Goal: Check status

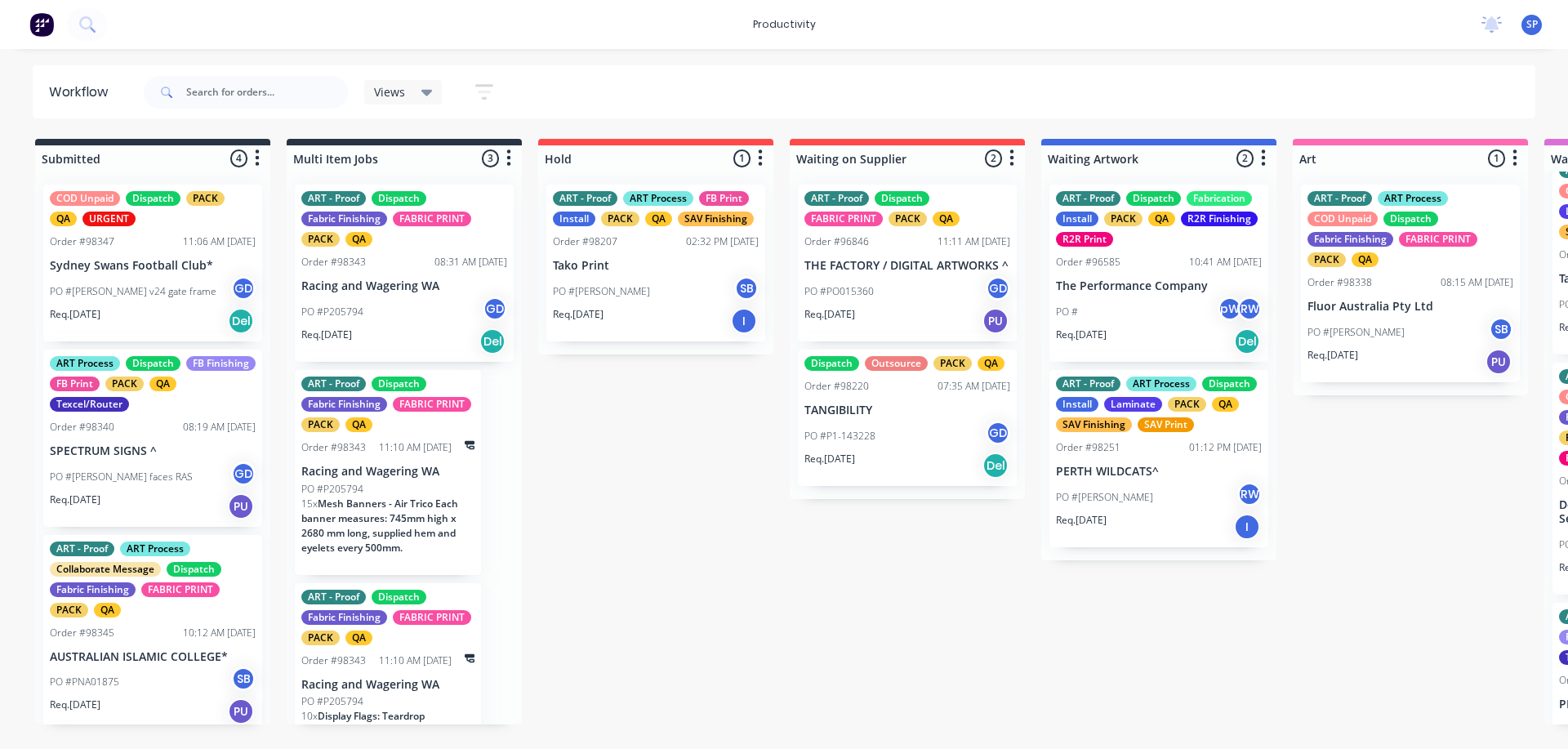
click at [423, 91] on icon at bounding box center [426, 94] width 11 height 7
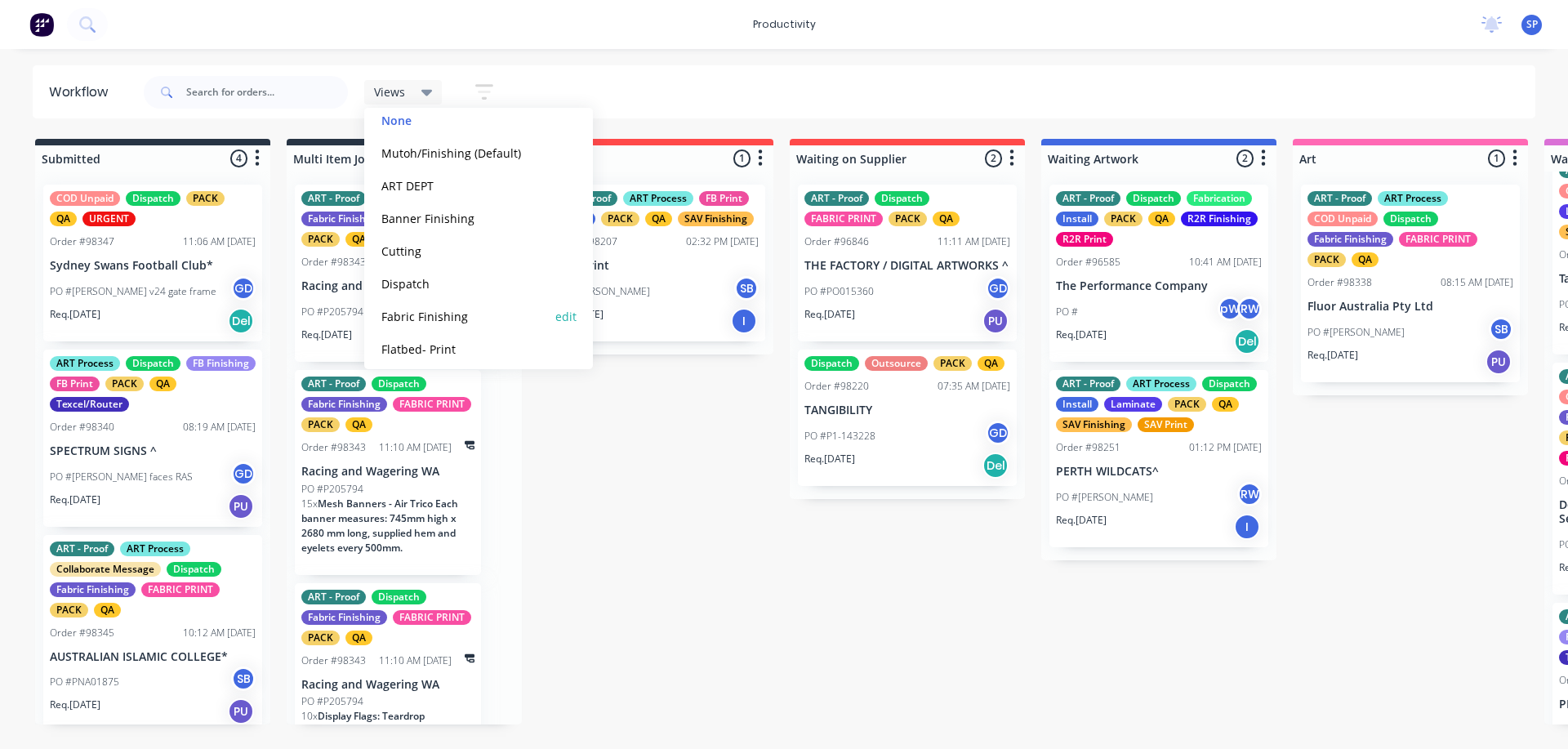
scroll to position [82, 0]
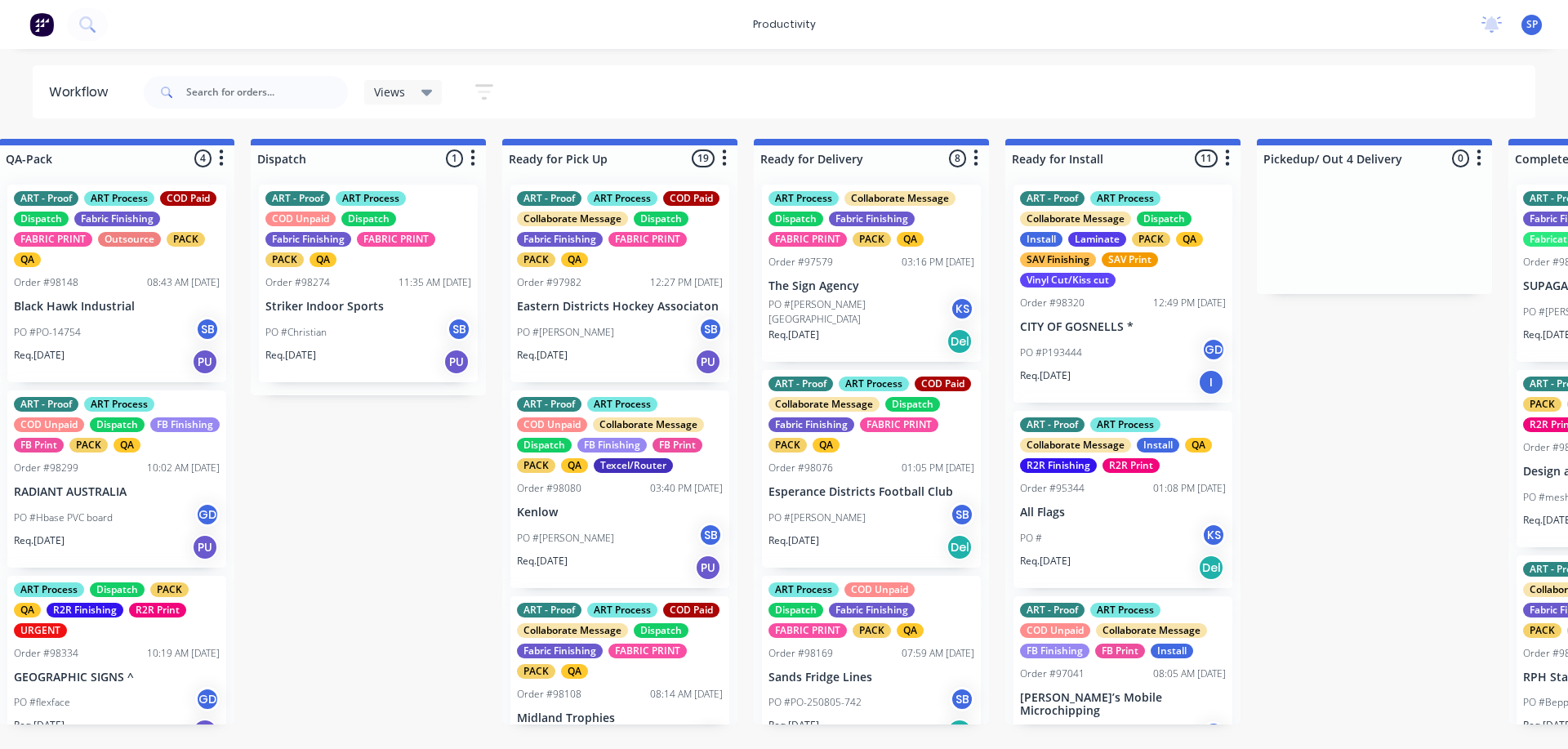
scroll to position [0, 4443]
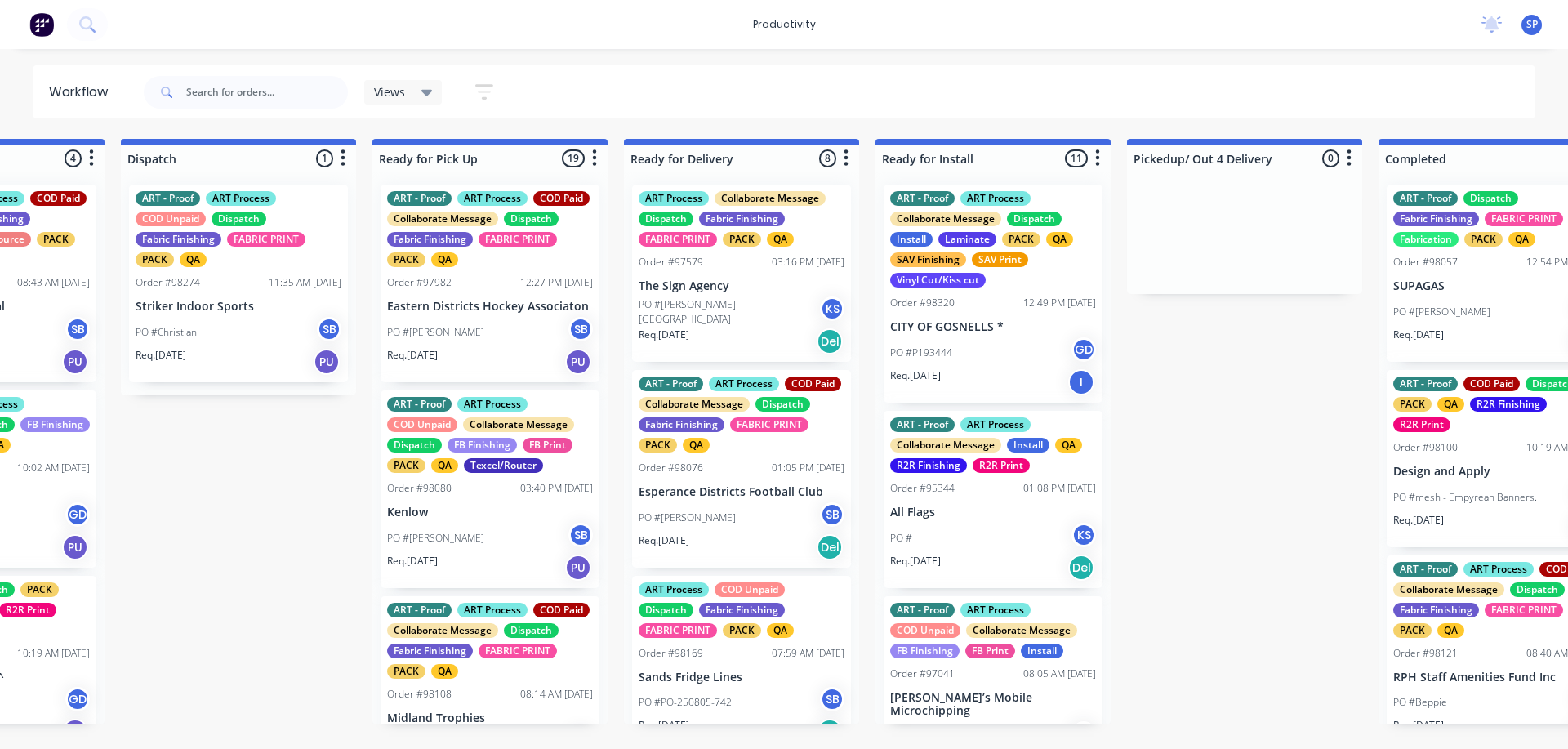
click at [976, 328] on p "CITY OF GOSNELLS *" at bounding box center [993, 327] width 206 height 14
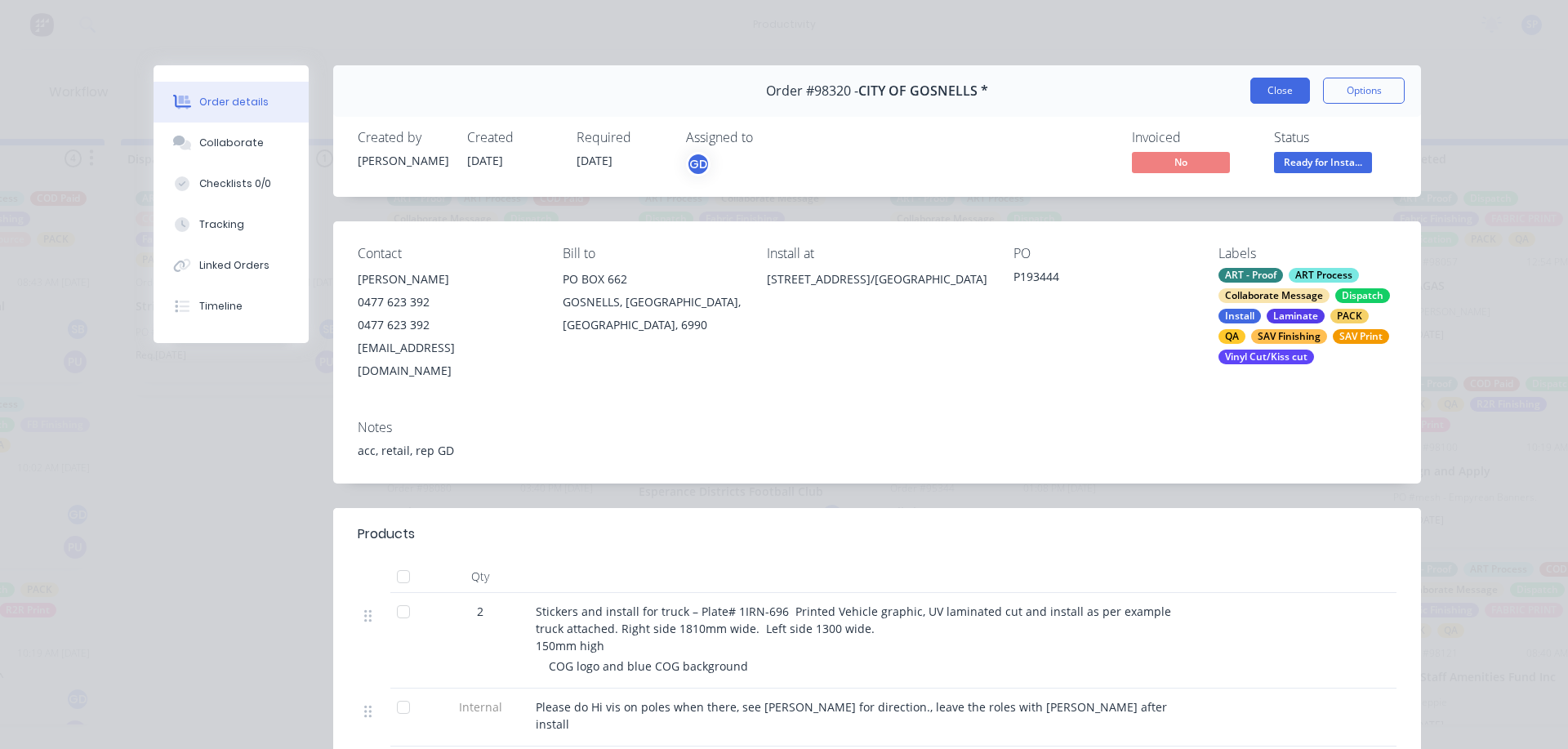
click at [1289, 94] on button "Close" at bounding box center [1280, 90] width 60 height 26
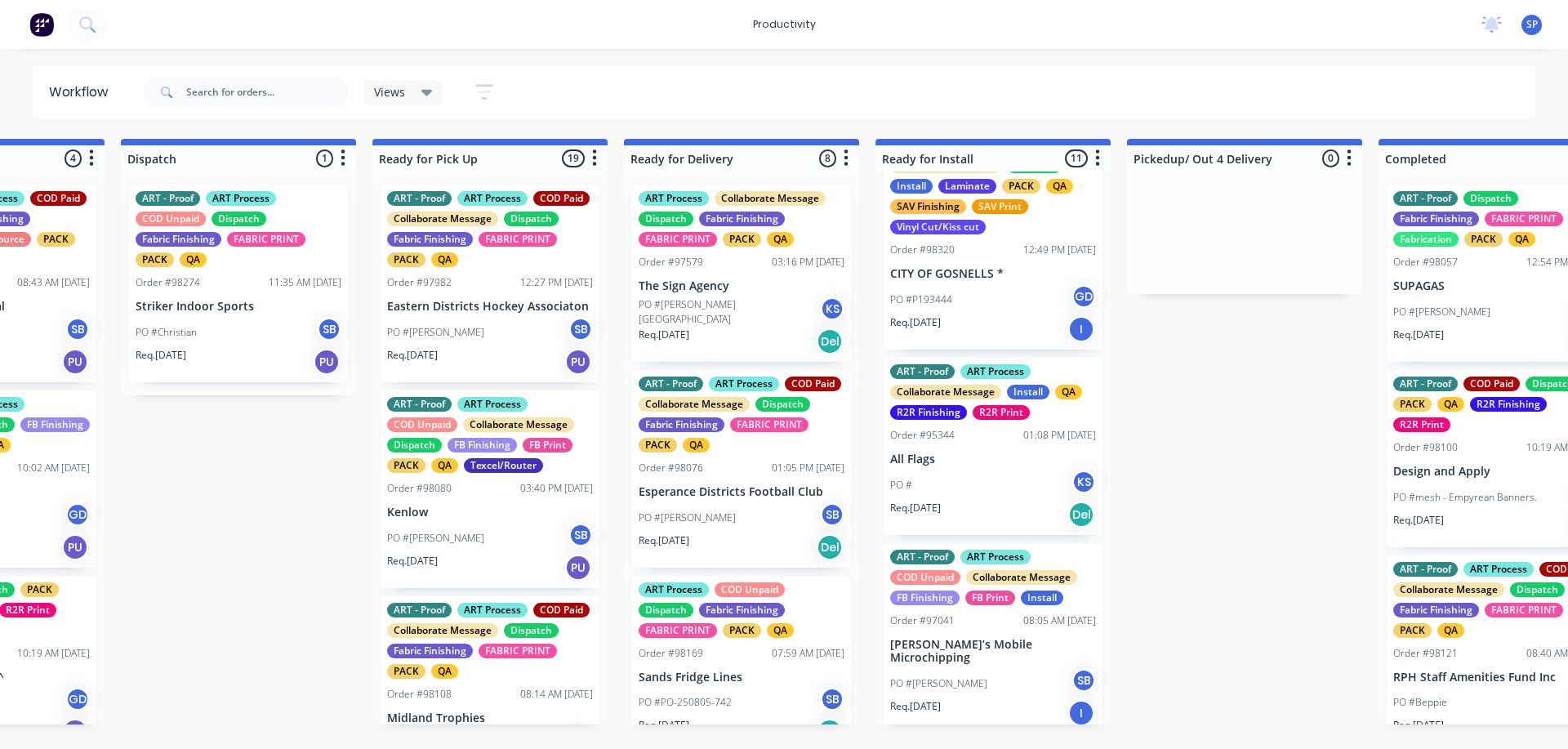
scroll to position [82, 0]
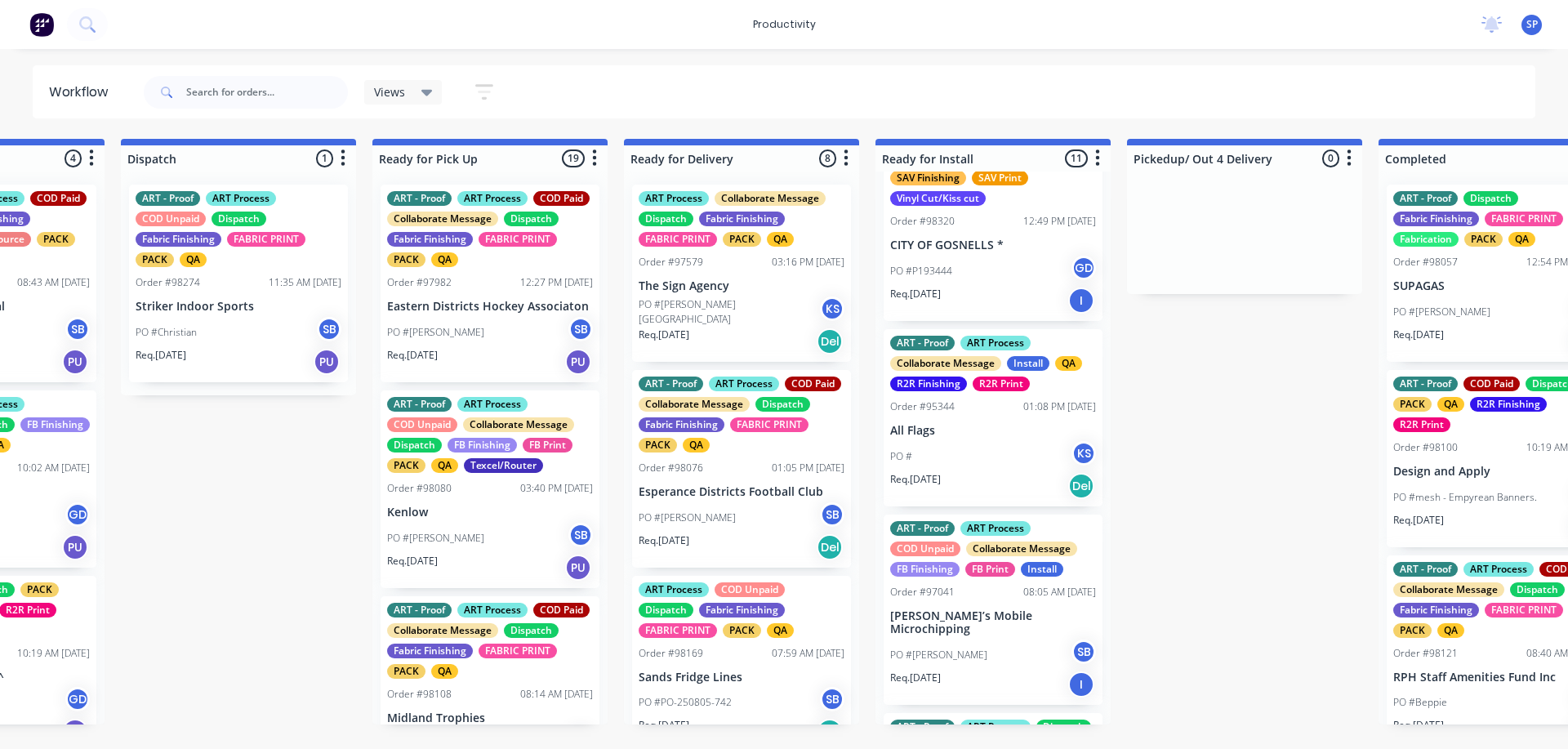
click at [981, 439] on div "ART - Proof ART Process Collaborate Message Install QA R2R Finishing R2R Print …" at bounding box center [993, 418] width 219 height 177
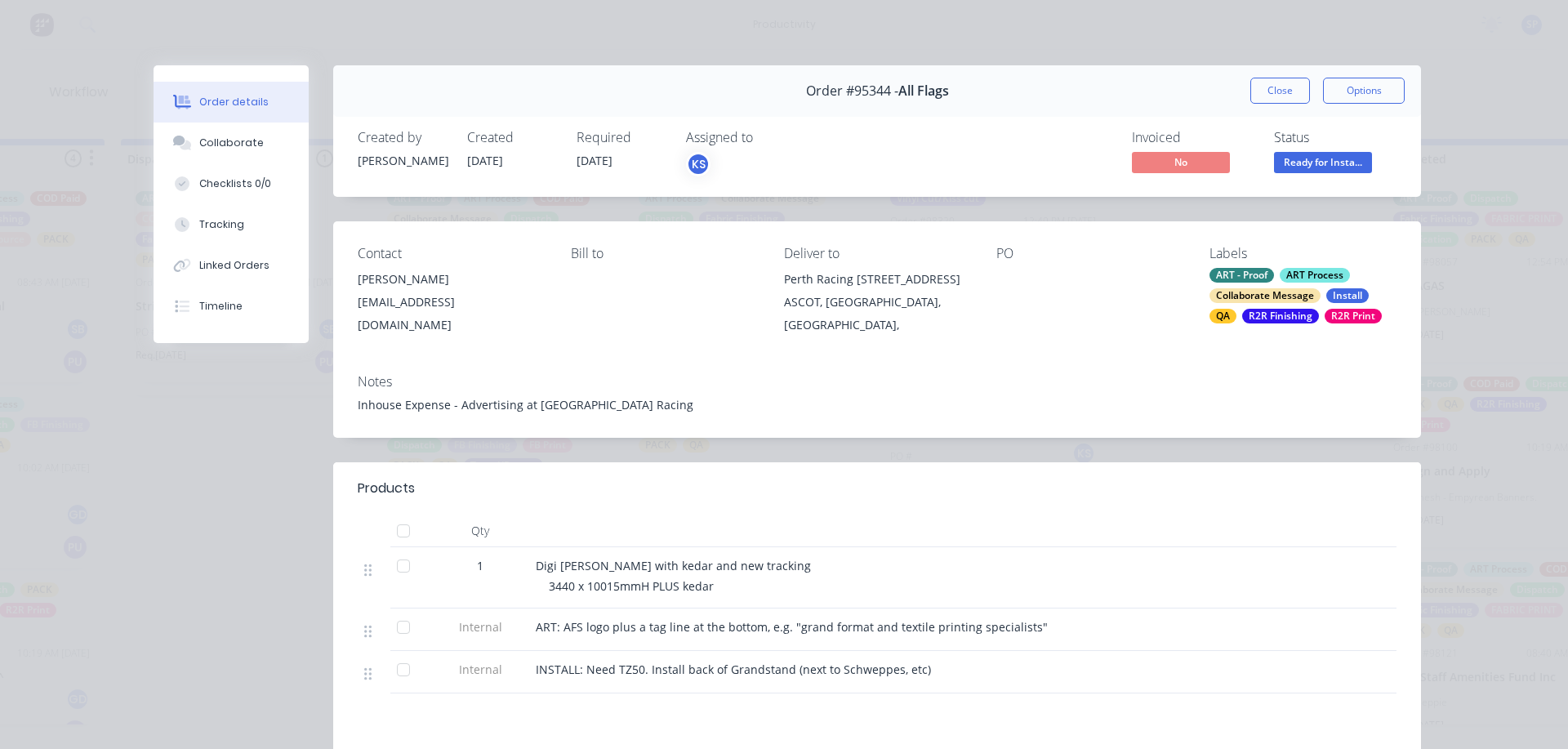
drag, startPoint x: 1261, startPoint y: 90, endPoint x: 1241, endPoint y: 100, distance: 22.4
click at [1262, 89] on button "Close" at bounding box center [1280, 90] width 60 height 26
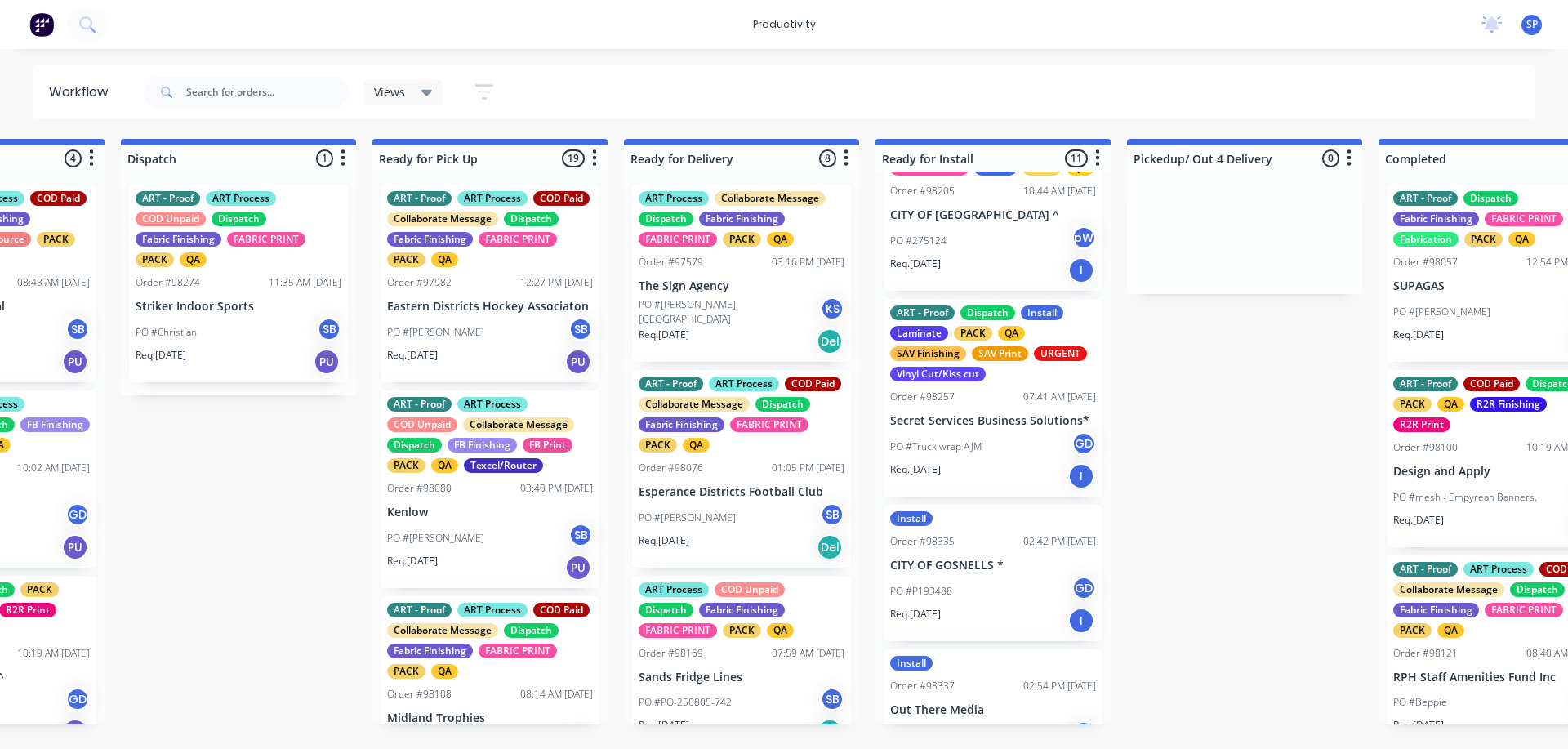
scroll to position [1407, 0]
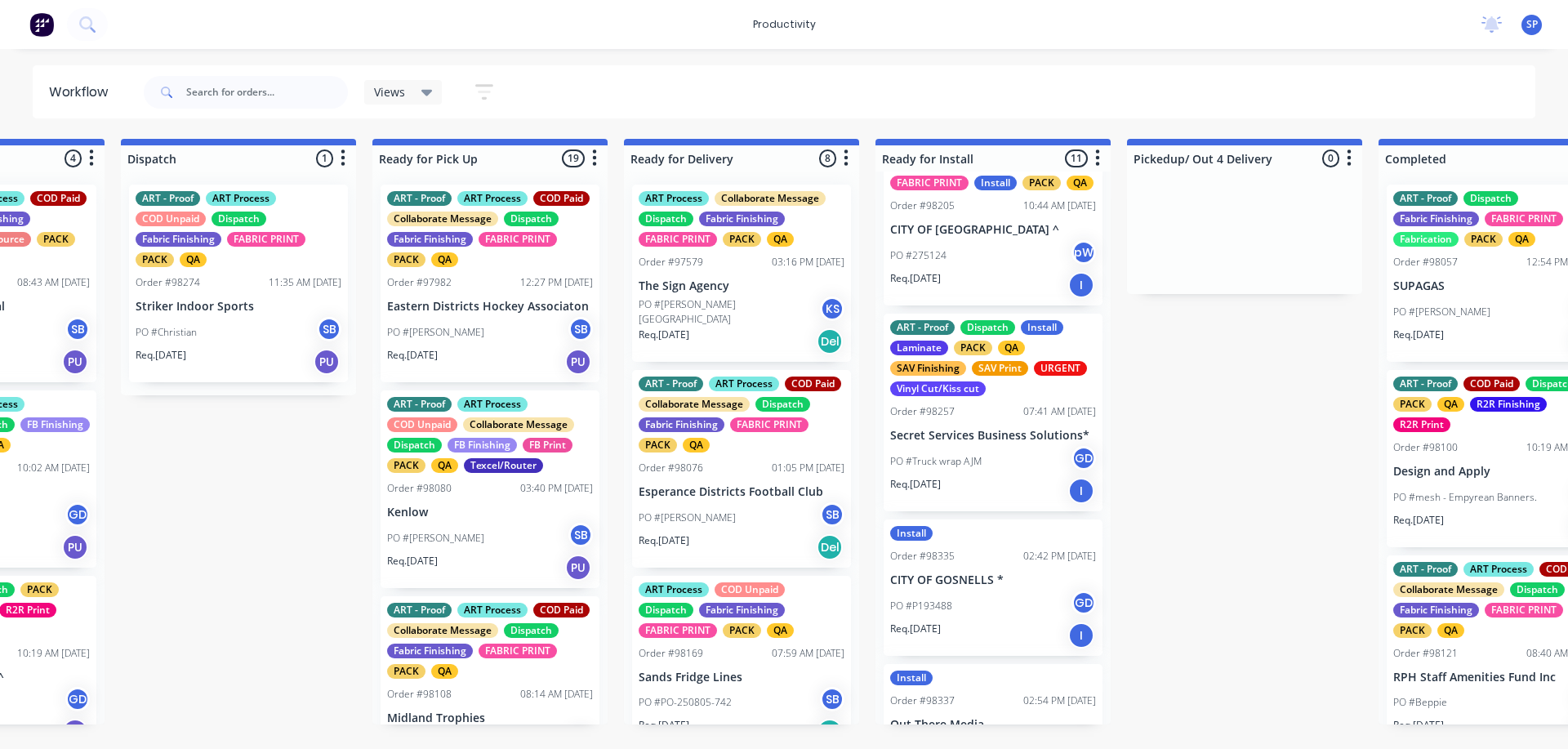
click at [999, 601] on div "PO #P193488 GD" at bounding box center [993, 606] width 206 height 31
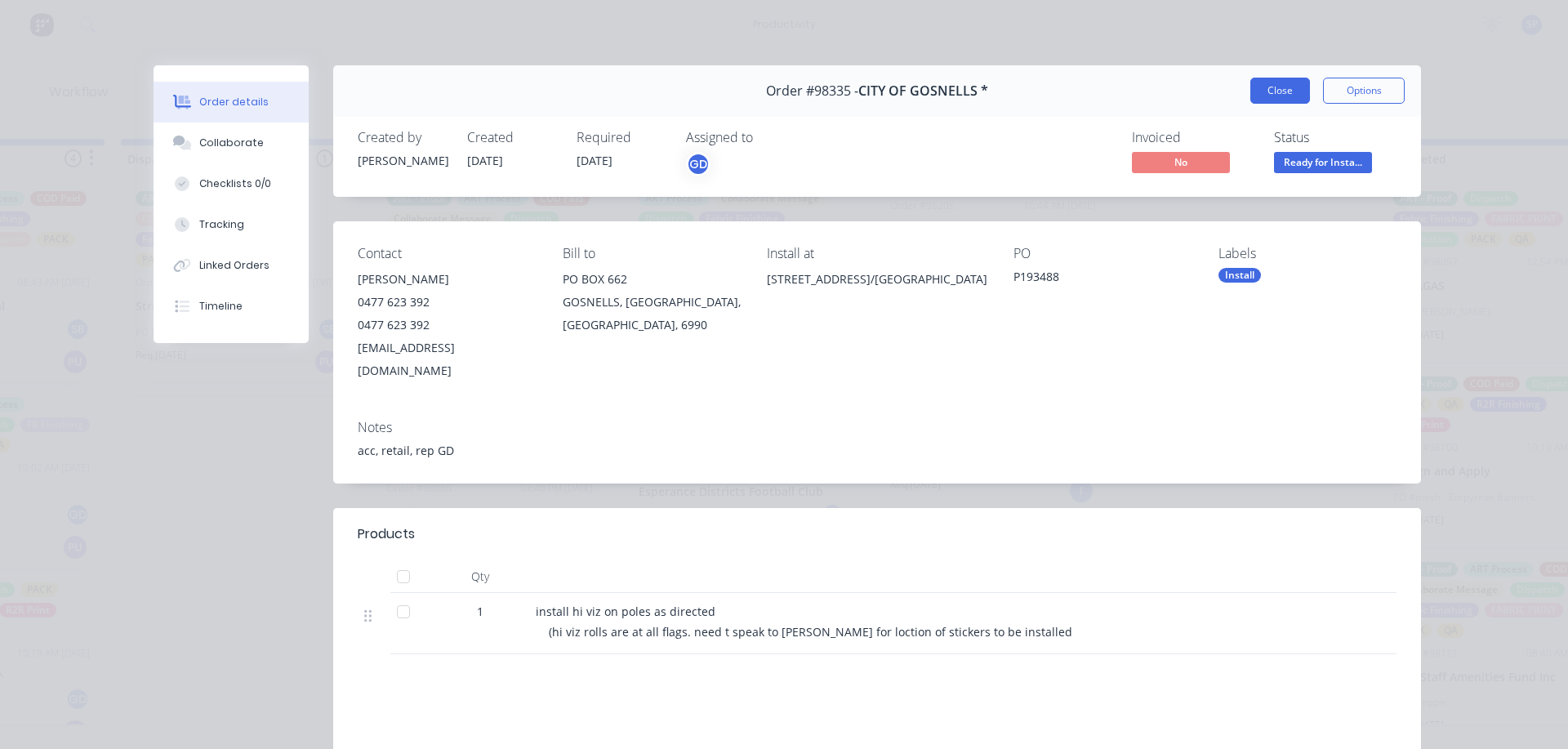
click at [1261, 86] on button "Close" at bounding box center [1280, 90] width 60 height 26
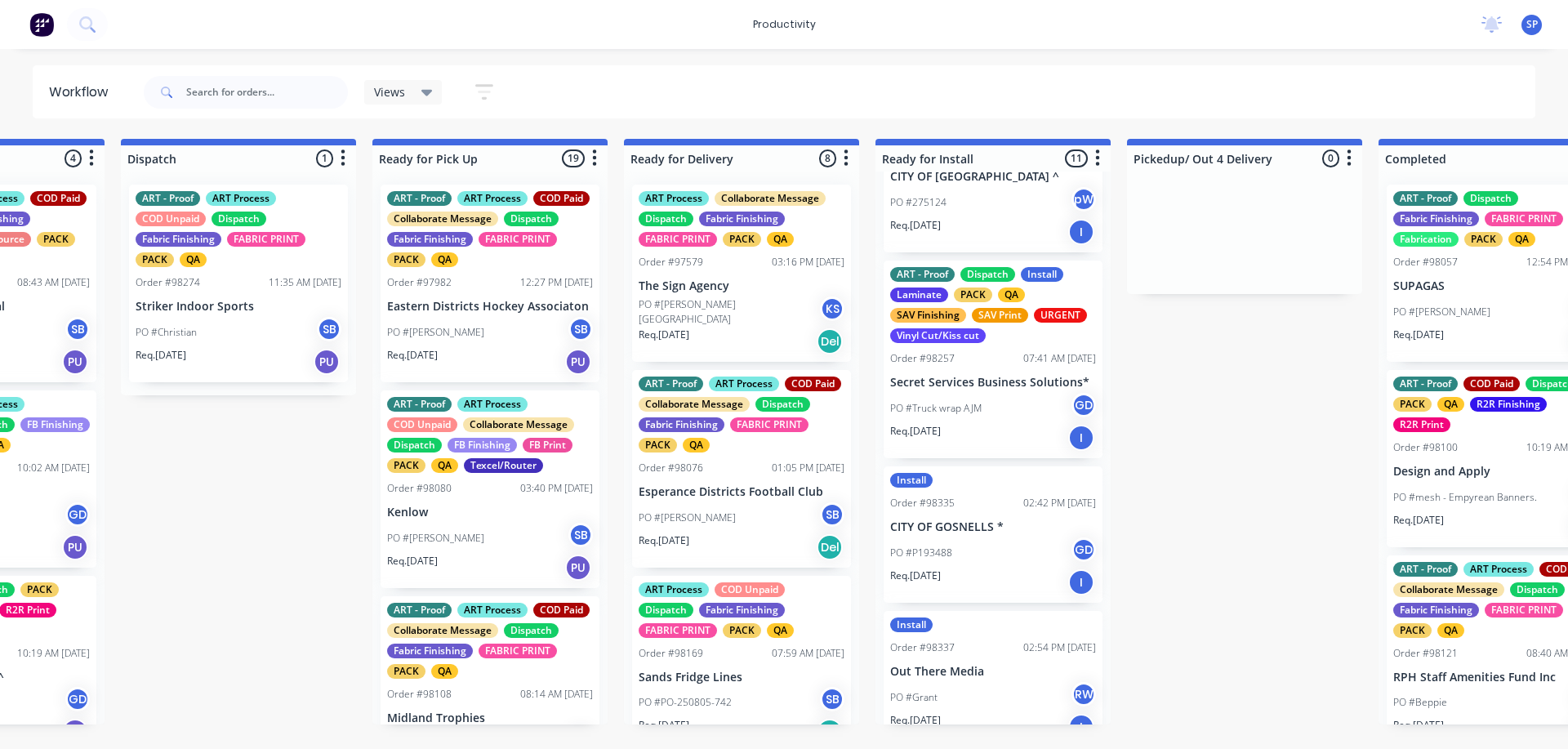
scroll to position [1489, 0]
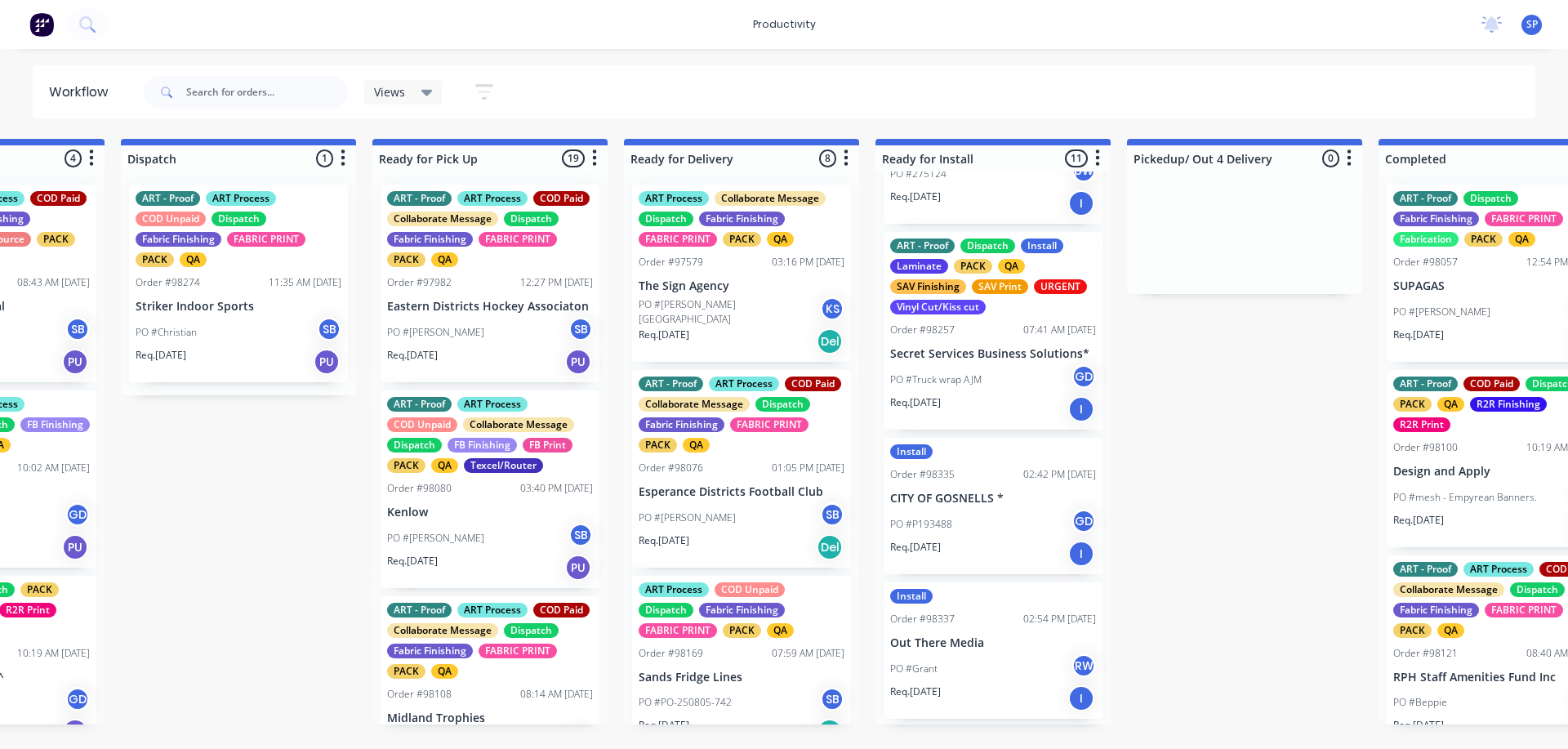
click at [986, 666] on div "PO #[PERSON_NAME]" at bounding box center [993, 669] width 206 height 31
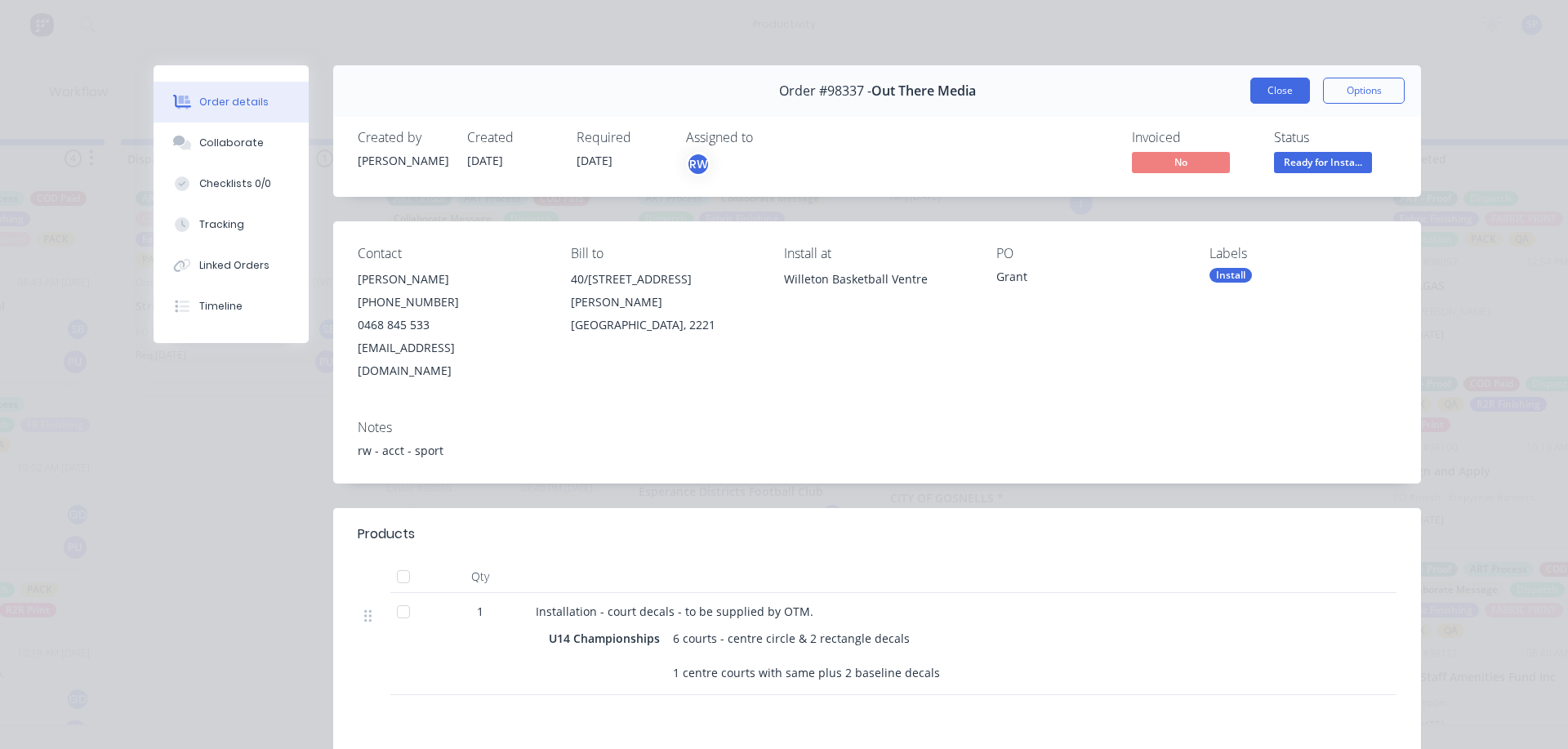
click at [1250, 92] on button "Close" at bounding box center [1280, 90] width 60 height 26
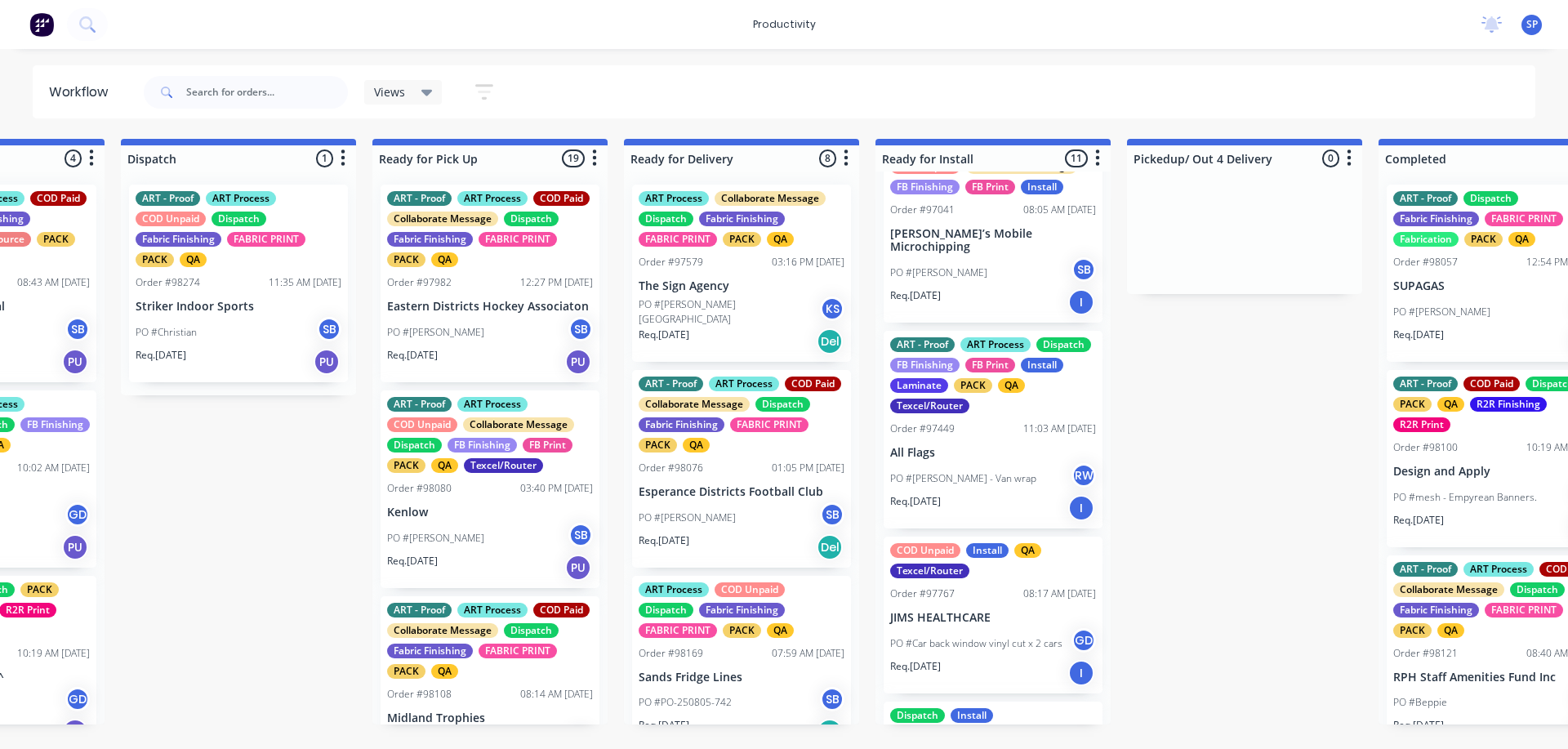
scroll to position [427, 0]
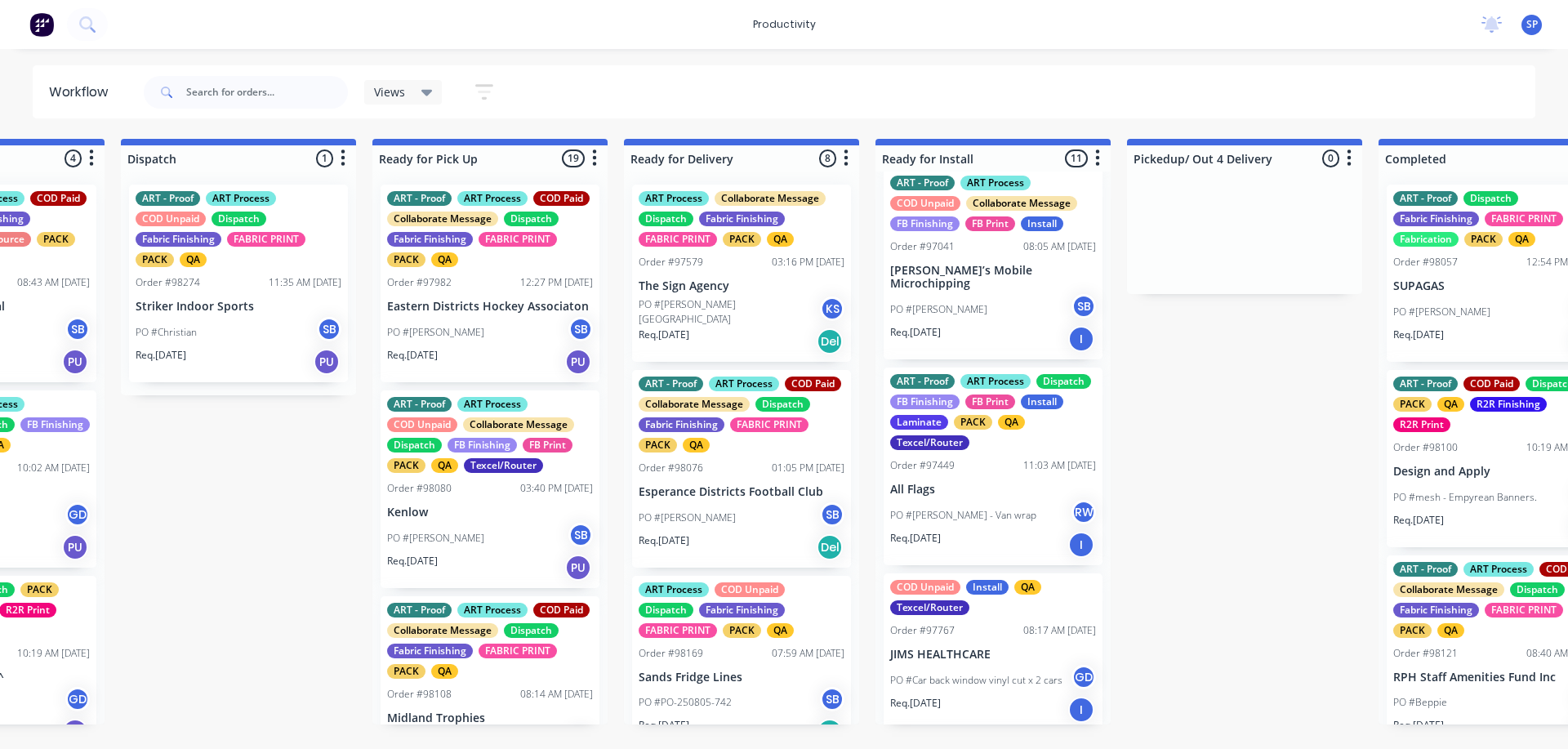
click at [1427, 305] on p "PO #[PERSON_NAME]" at bounding box center [1442, 312] width 97 height 14
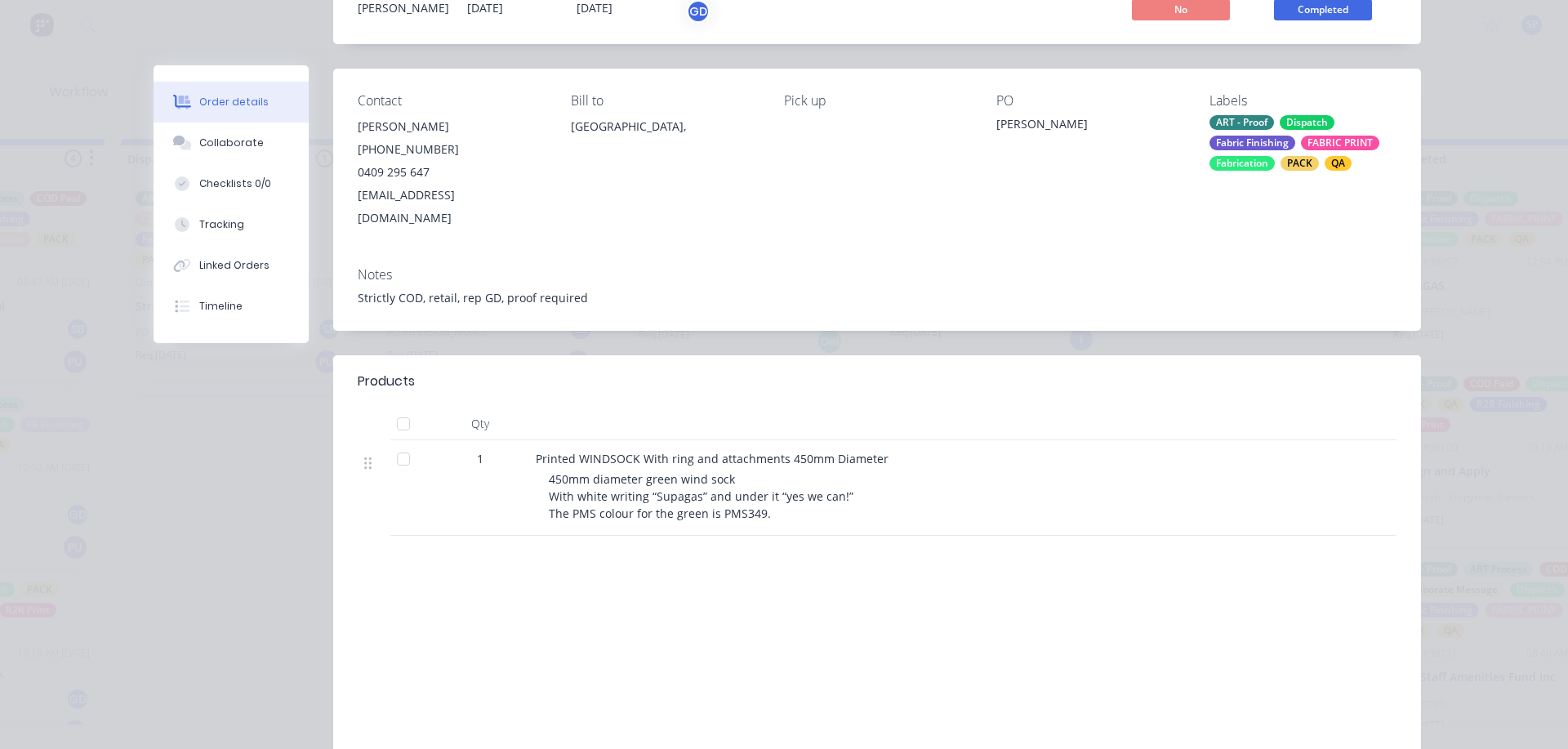
scroll to position [163, 0]
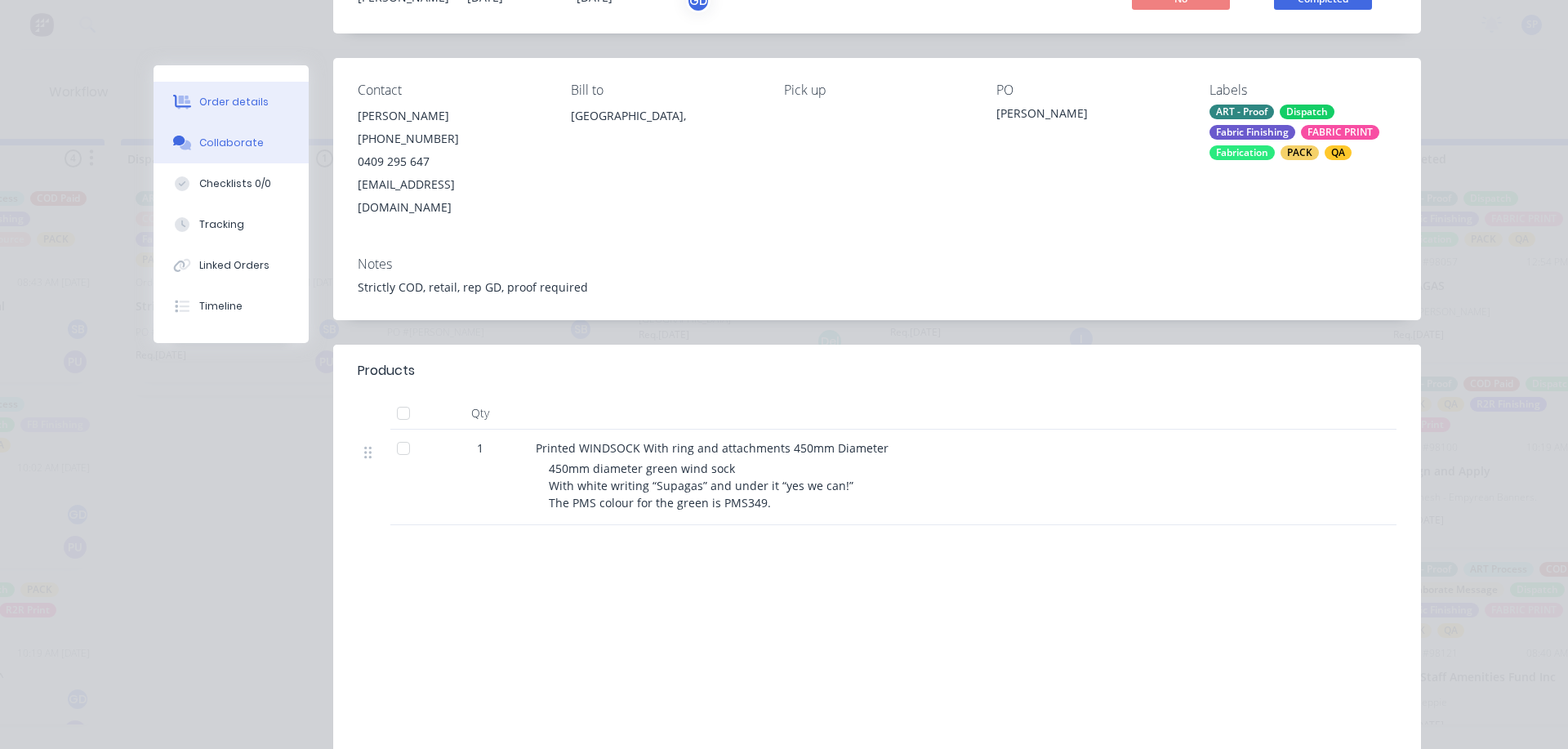
click at [237, 155] on button "Collaborate" at bounding box center [231, 143] width 155 height 41
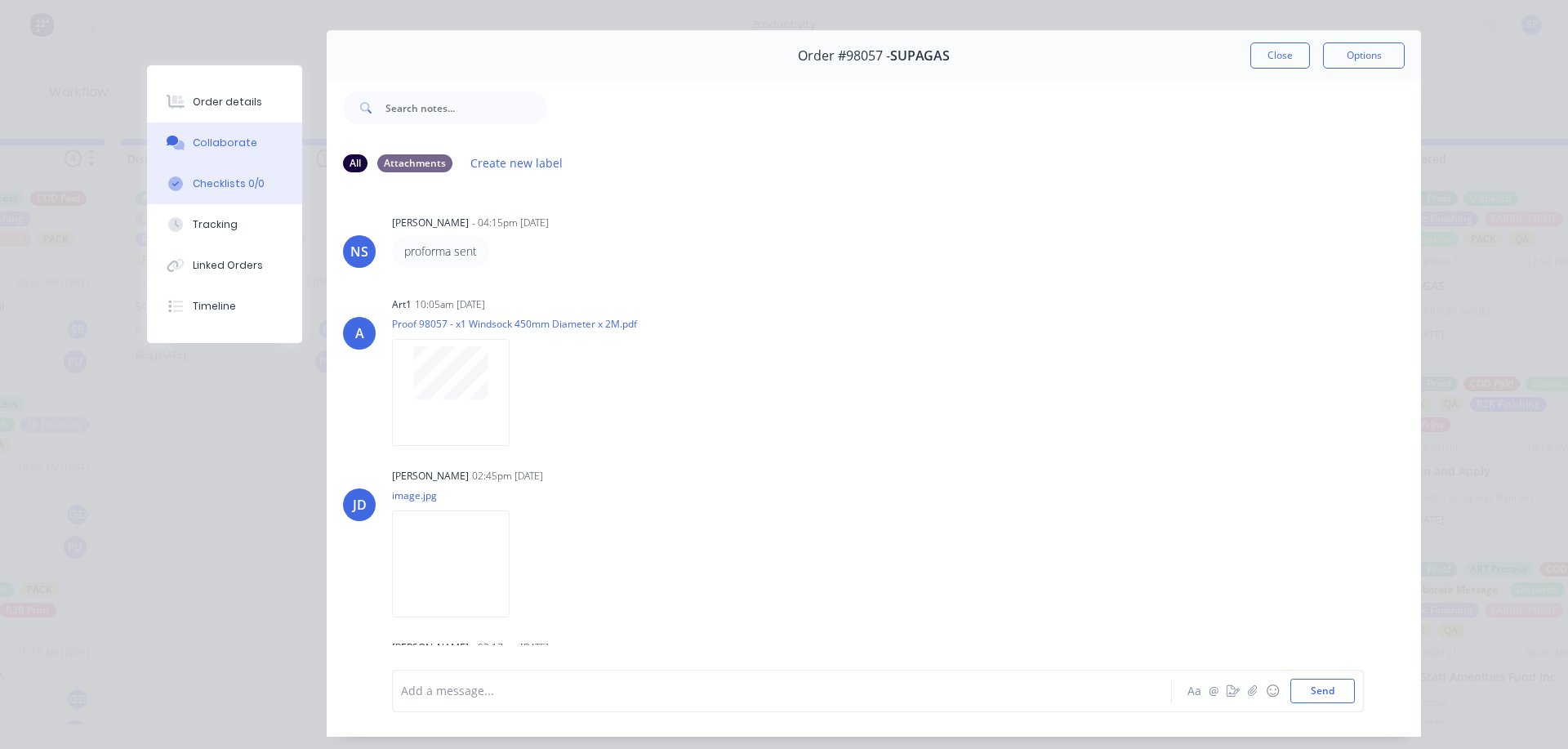
scroll to position [0, 0]
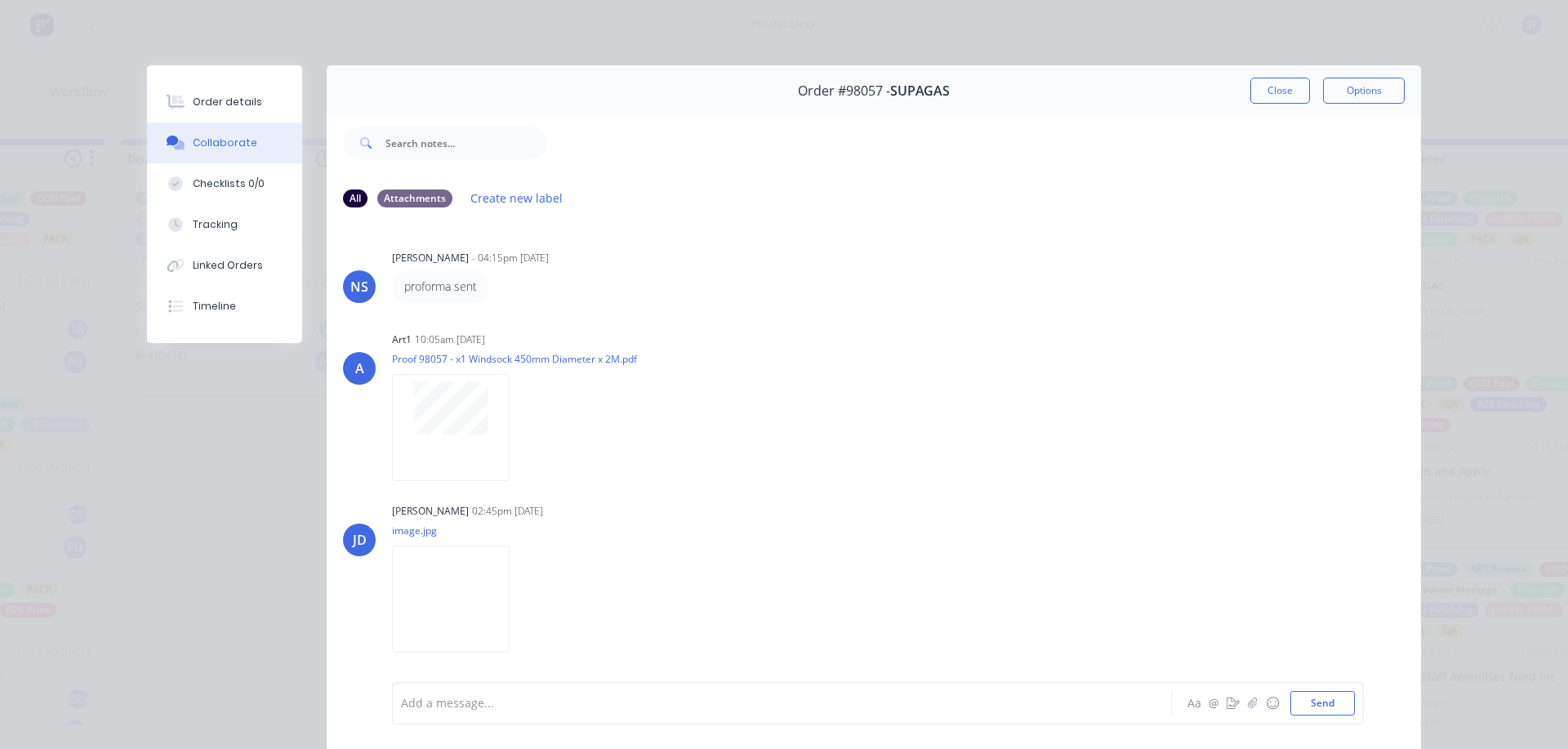
click at [1242, 89] on div "Order #98057 - SUPAGAS Close Options" at bounding box center [874, 91] width 1095 height 51
click at [1250, 85] on button "Close" at bounding box center [1280, 90] width 60 height 26
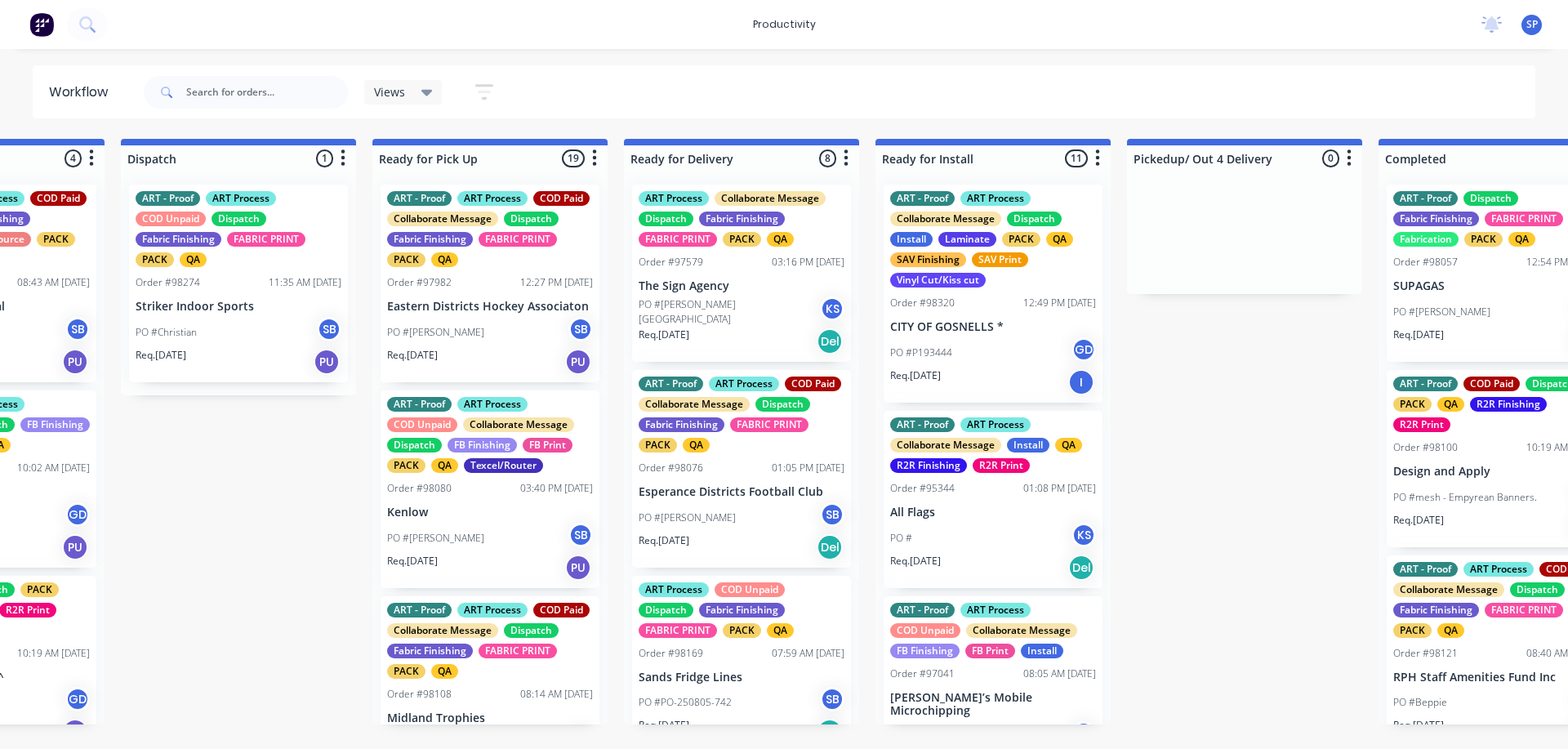
click at [957, 346] on div "PO #P193444 GD" at bounding box center [993, 352] width 206 height 31
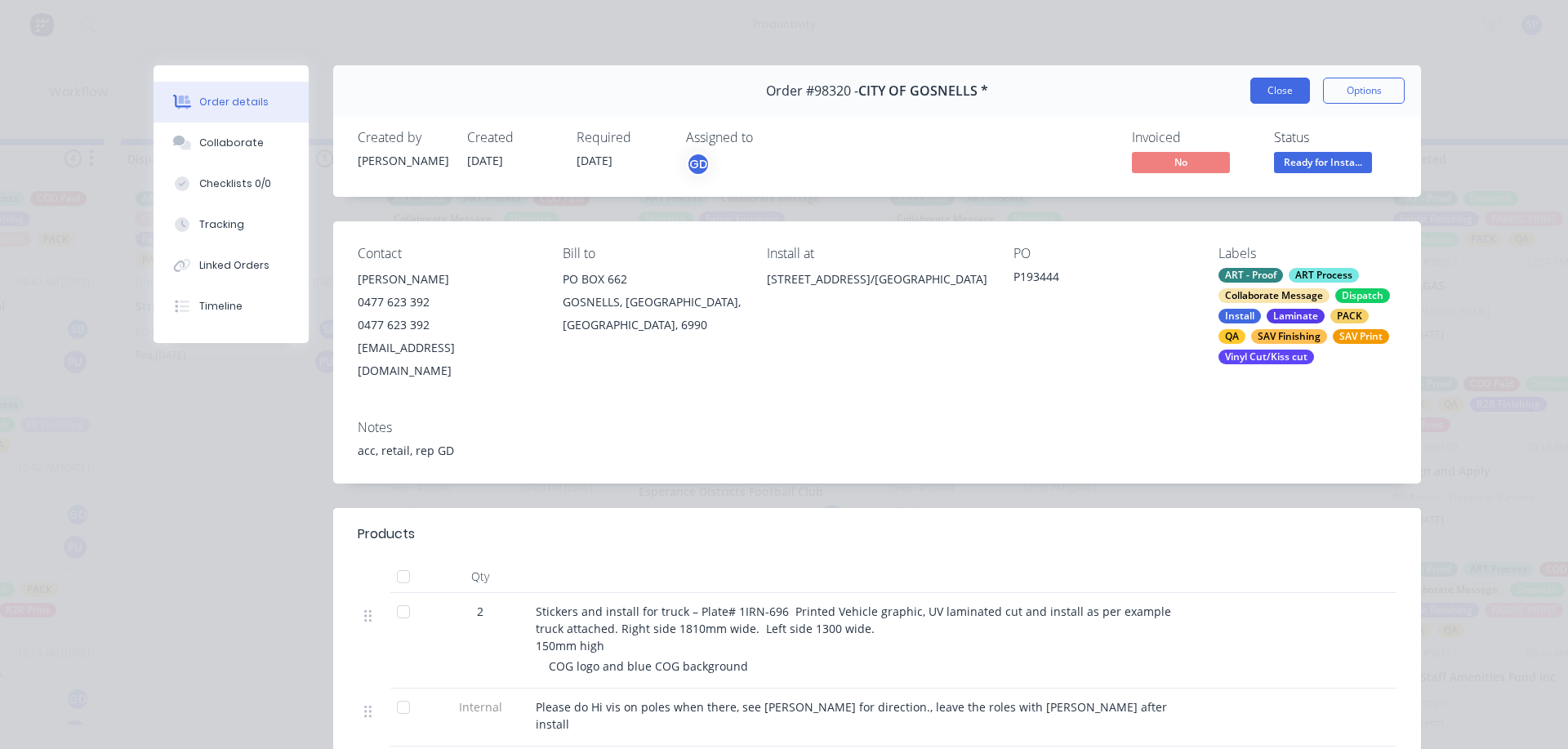
click at [1268, 86] on button "Close" at bounding box center [1280, 90] width 60 height 26
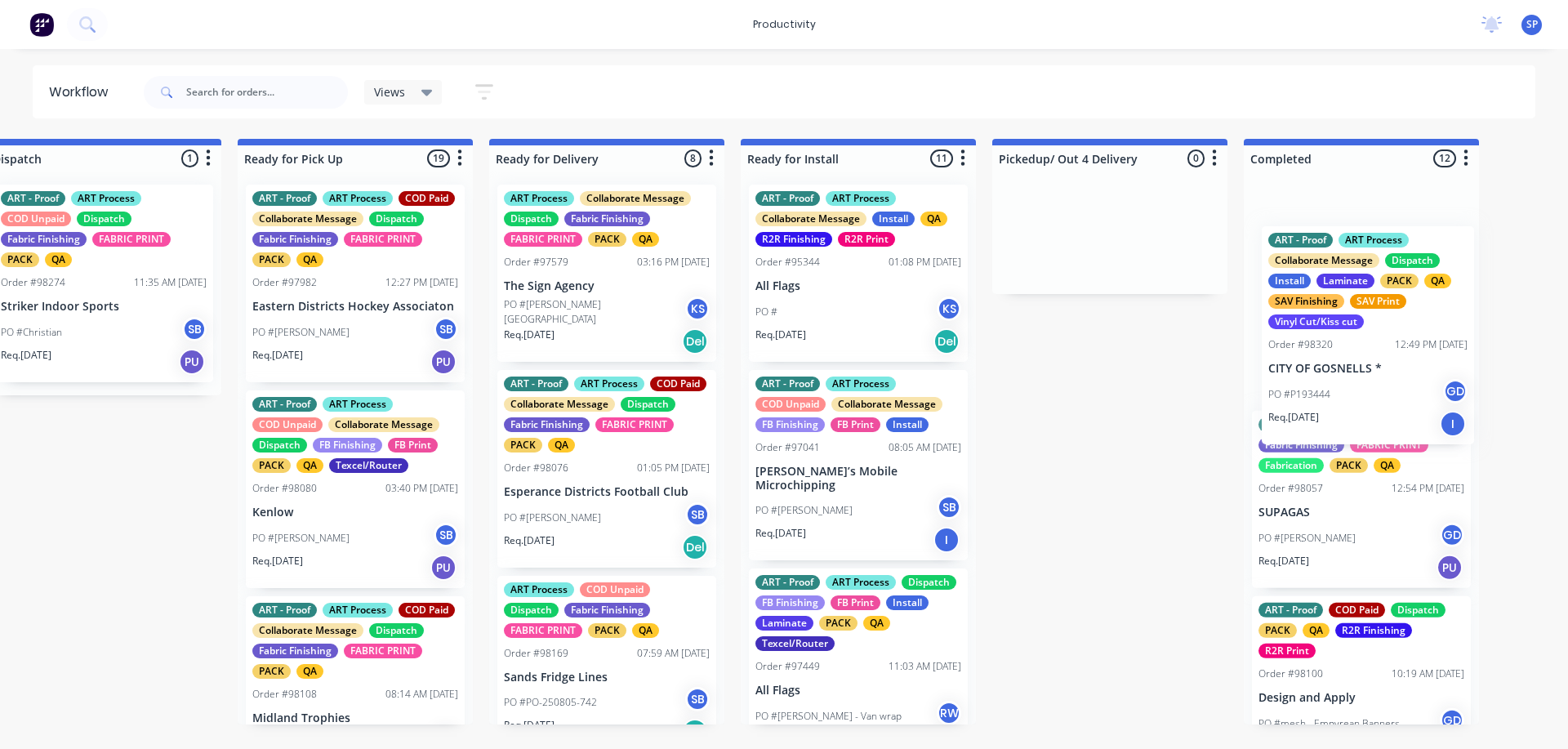
scroll to position [0, 4709]
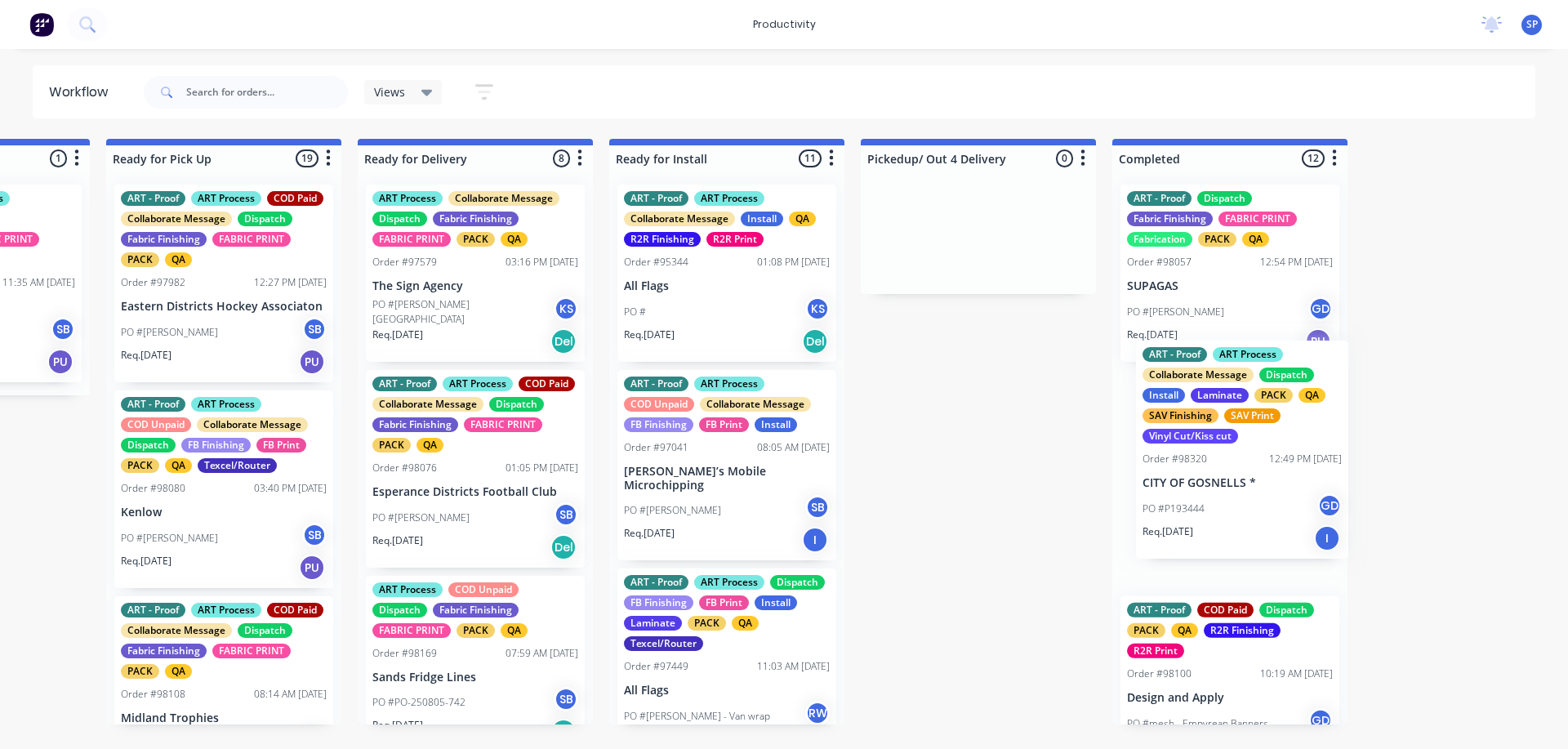
drag, startPoint x: 975, startPoint y: 302, endPoint x: 1175, endPoint y: 434, distance: 239.6
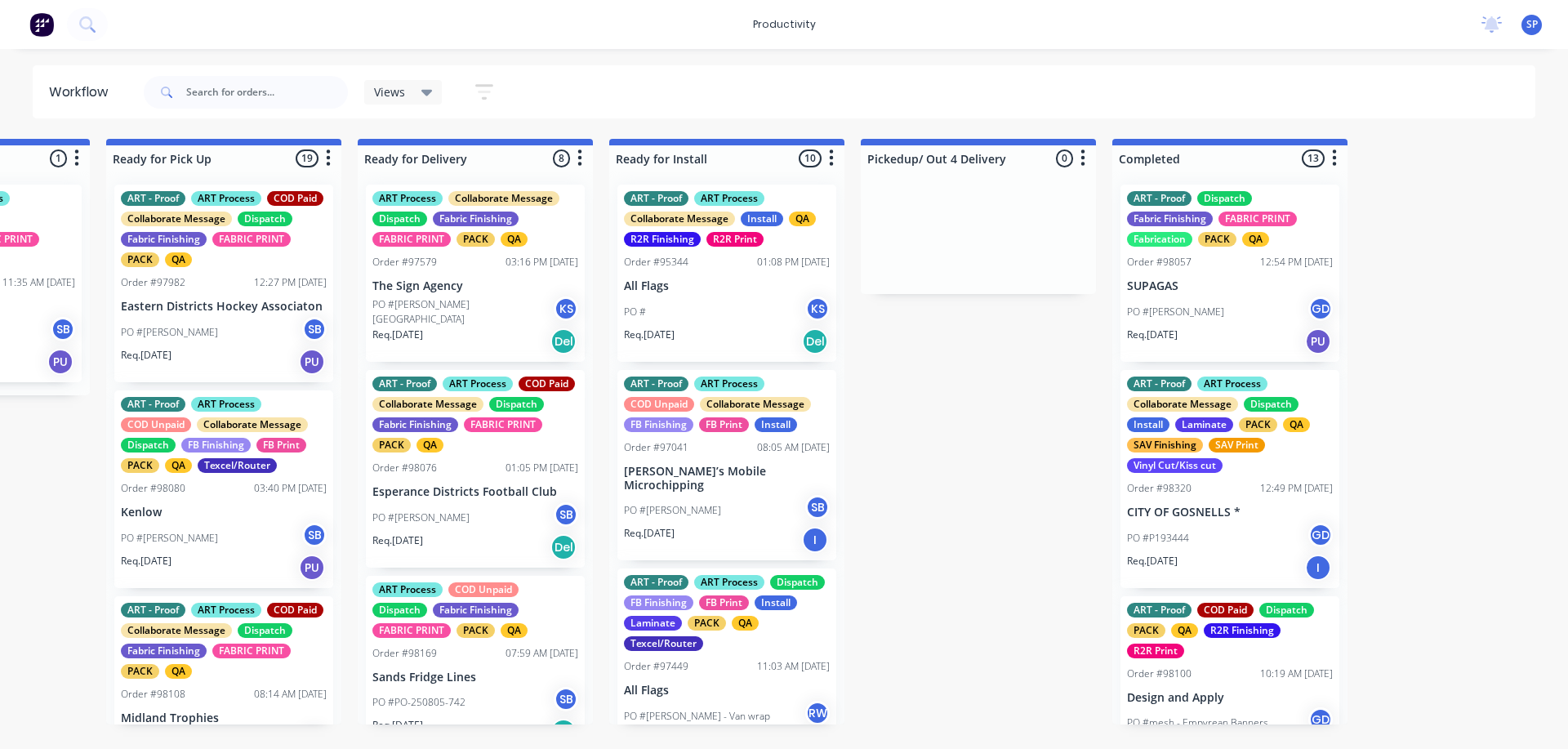
click at [709, 307] on div "PO # KS" at bounding box center [727, 312] width 206 height 31
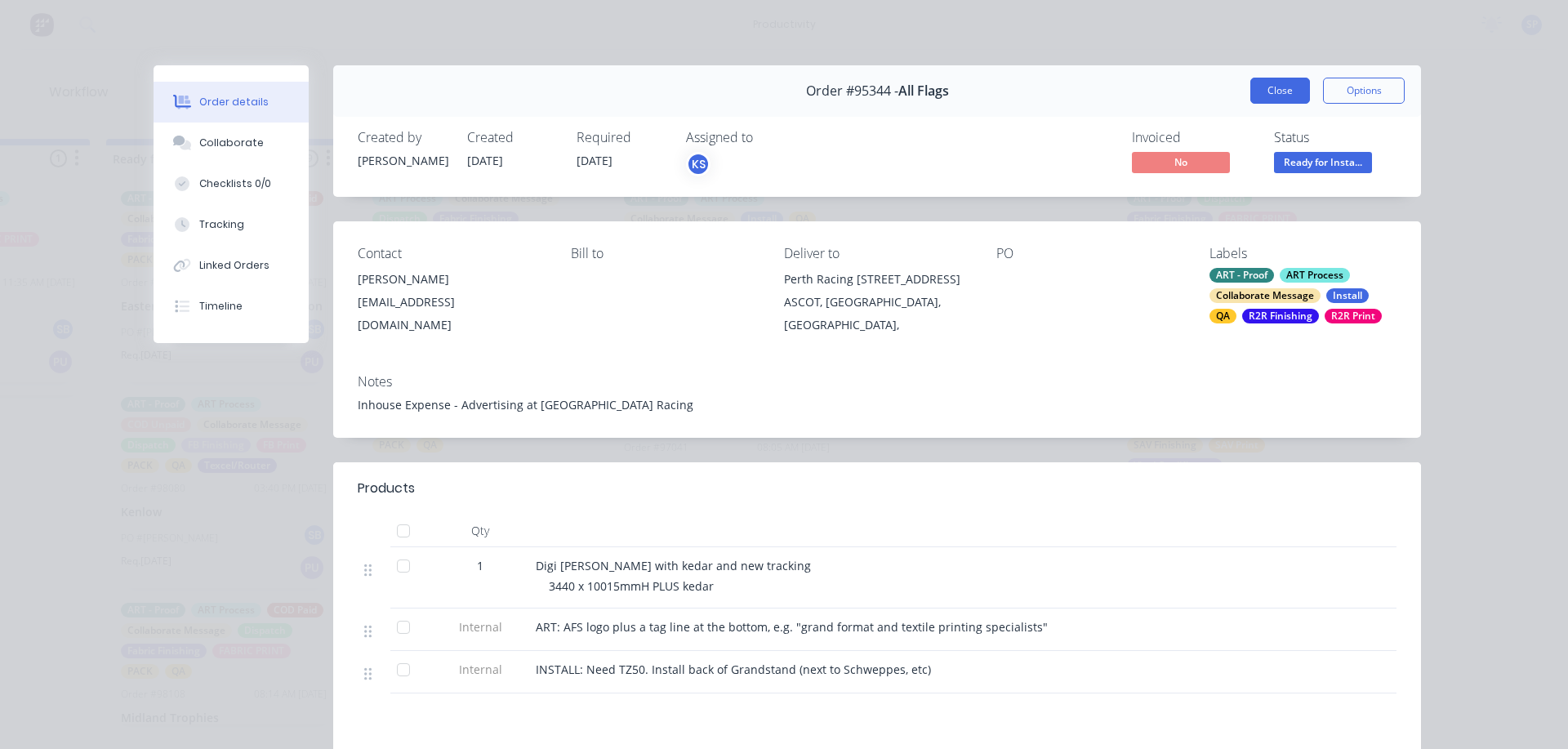
click at [1264, 83] on button "Close" at bounding box center [1280, 90] width 60 height 26
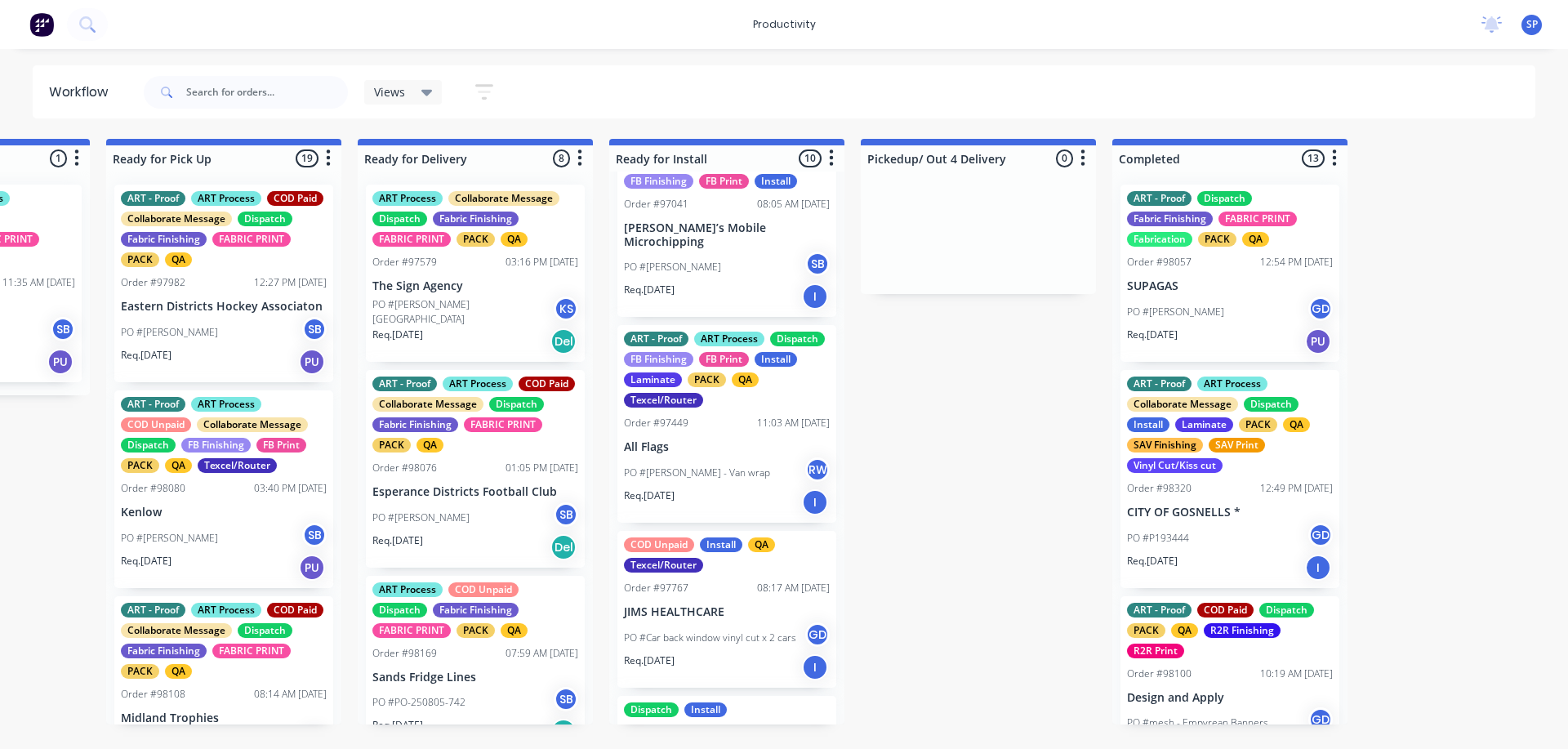
scroll to position [245, 0]
click at [717, 438] on p "All Flags" at bounding box center [727, 445] width 206 height 14
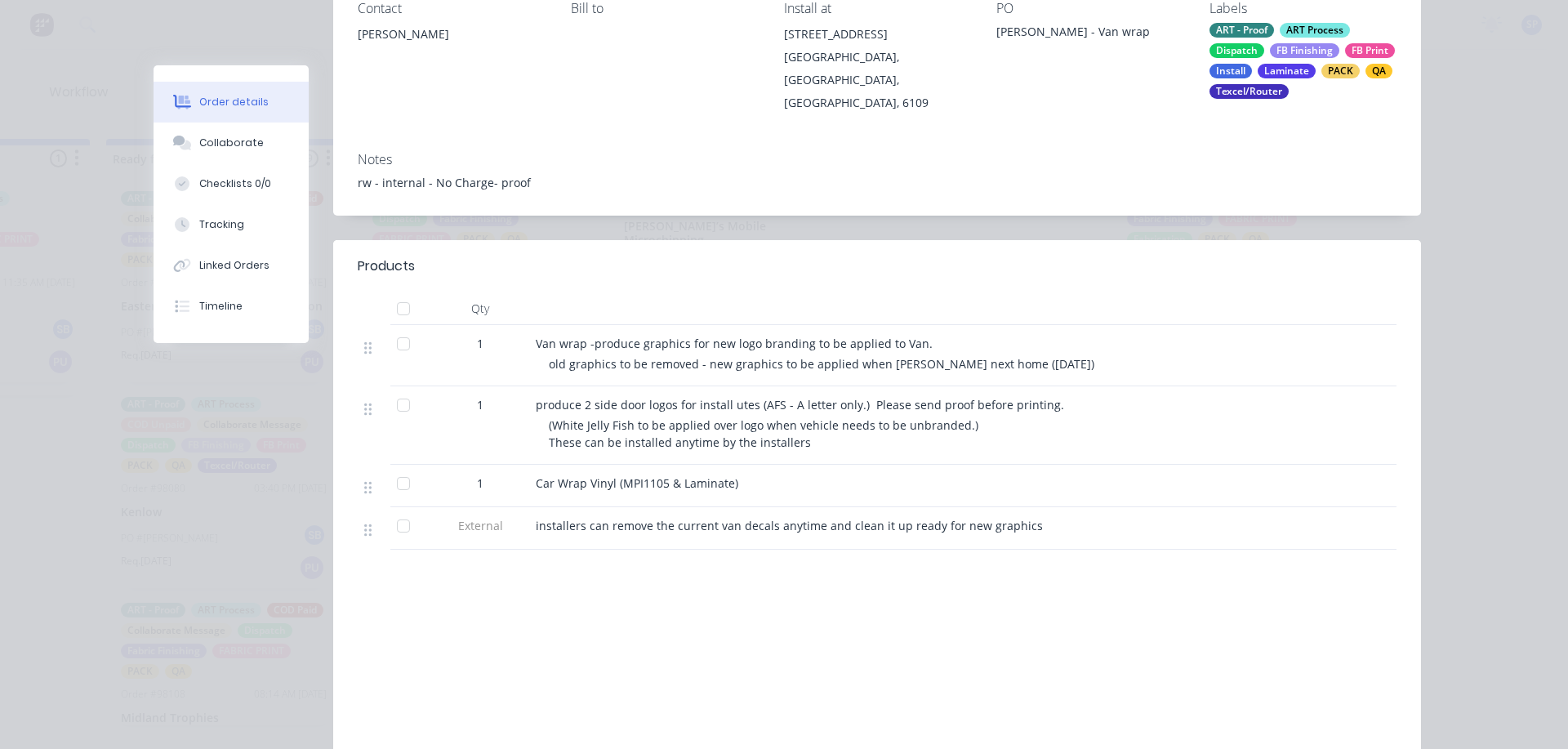
scroll to position [163, 0]
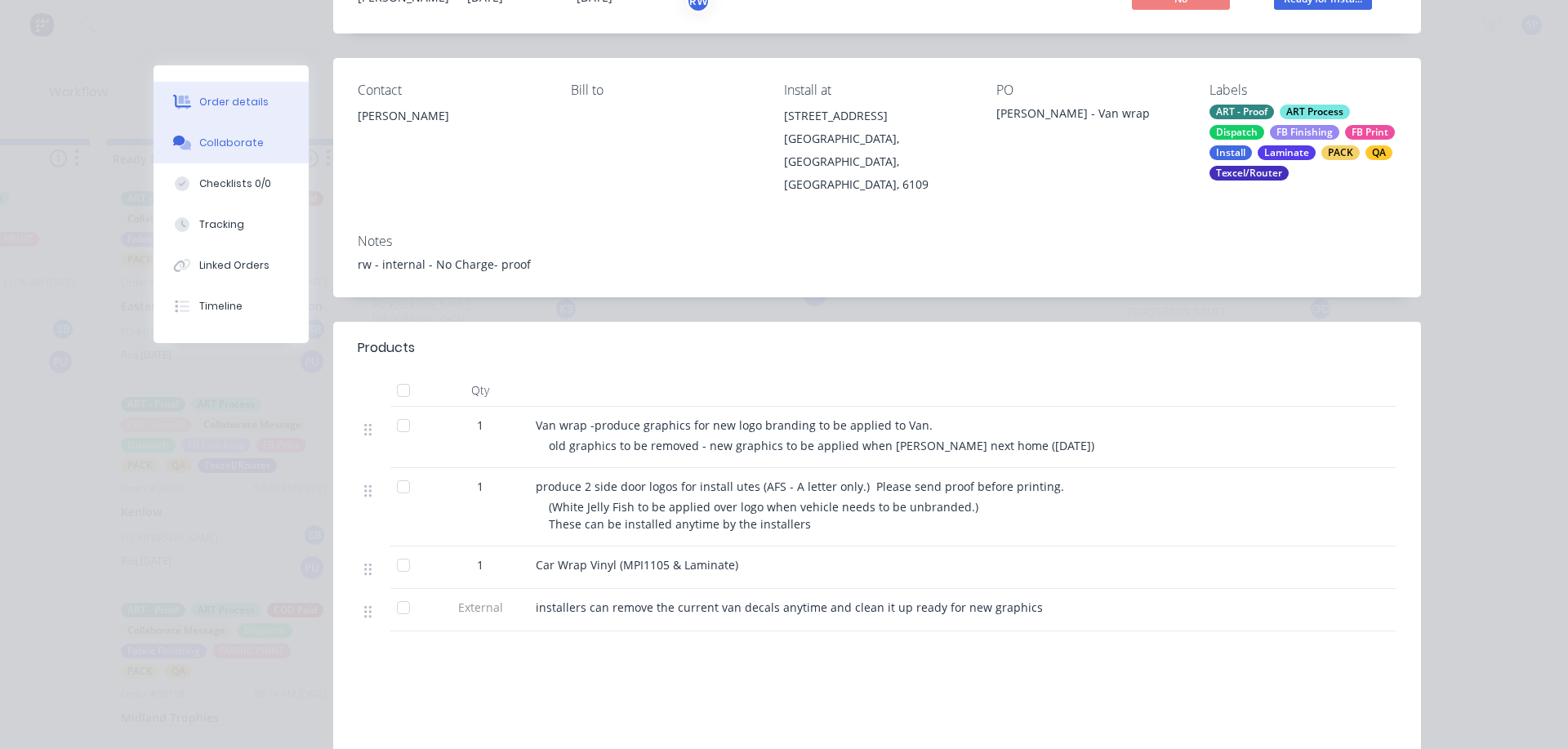
click at [235, 149] on div "Collaborate" at bounding box center [232, 142] width 65 height 14
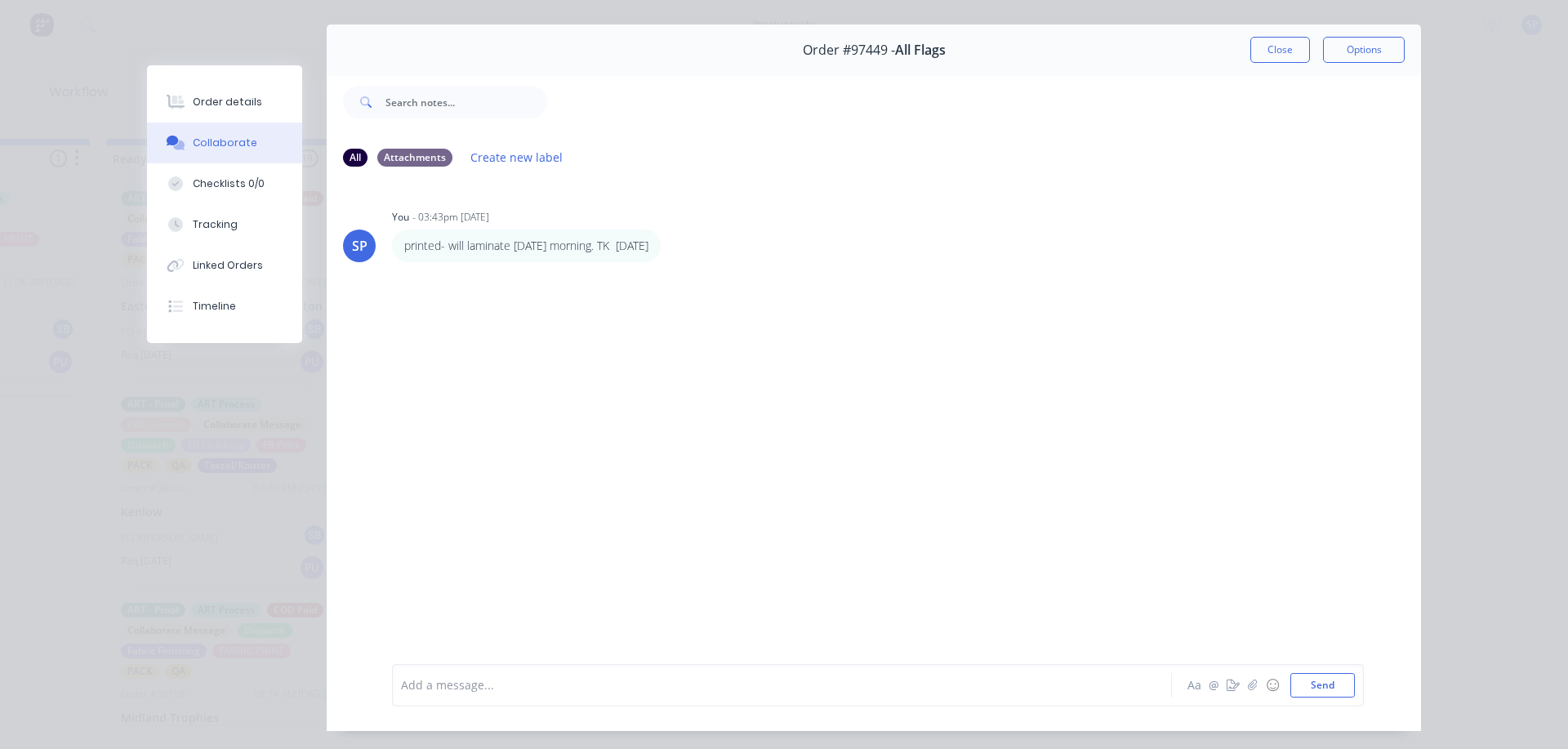
scroll to position [82, 0]
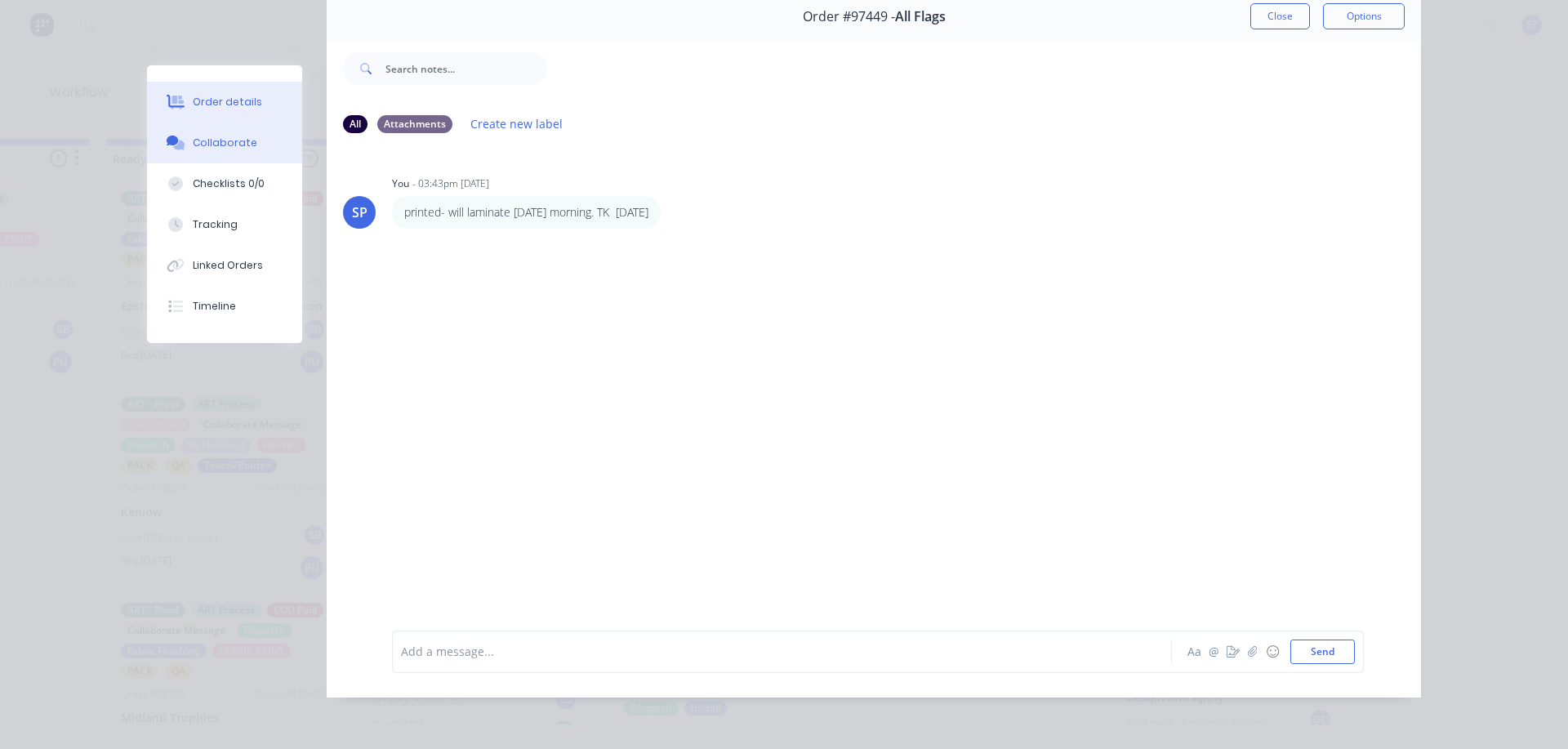
drag, startPoint x: 238, startPoint y: 104, endPoint x: 251, endPoint y: 102, distance: 13.2
click at [238, 102] on div "Order details" at bounding box center [227, 101] width 70 height 14
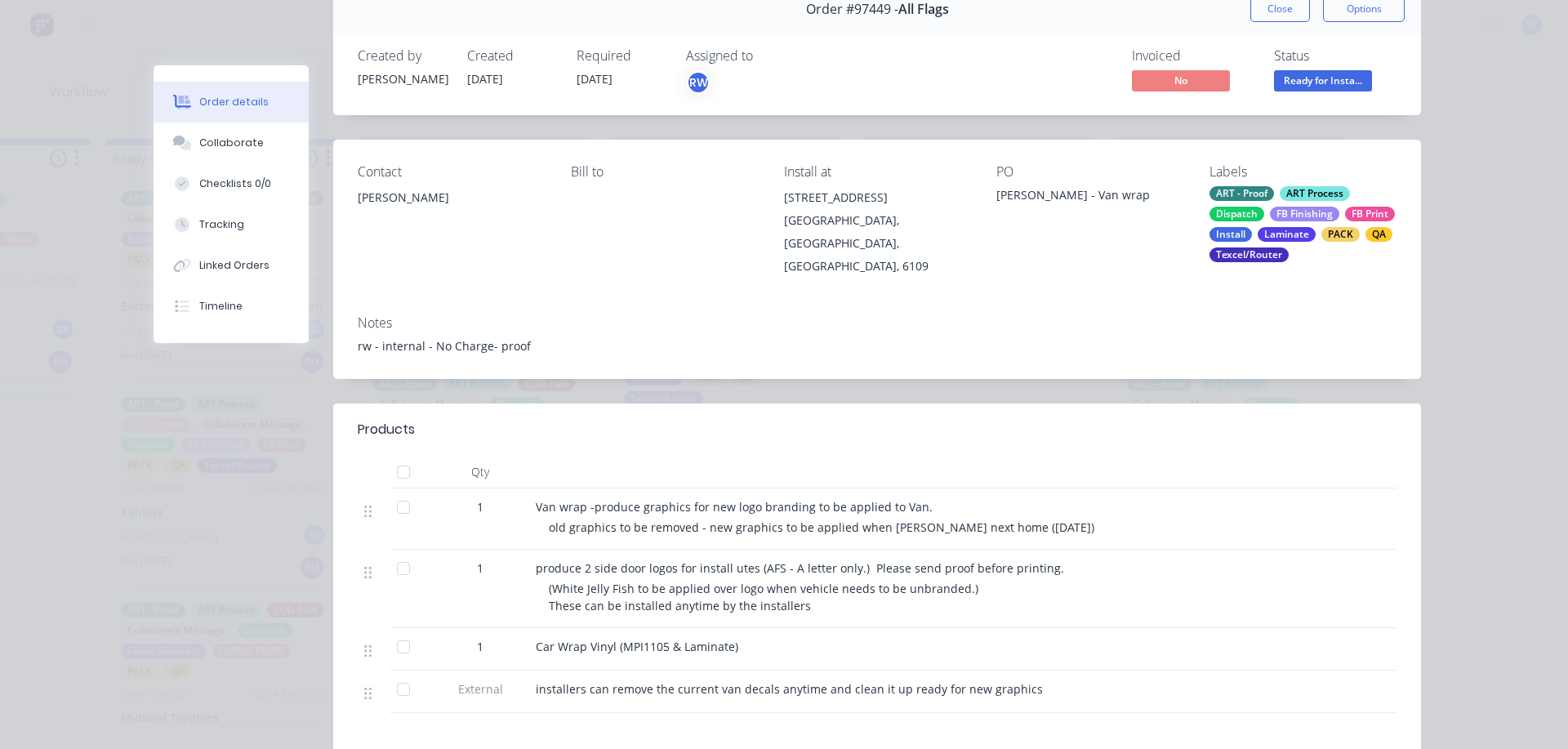
click at [1252, 19] on button "Close" at bounding box center [1280, 9] width 60 height 26
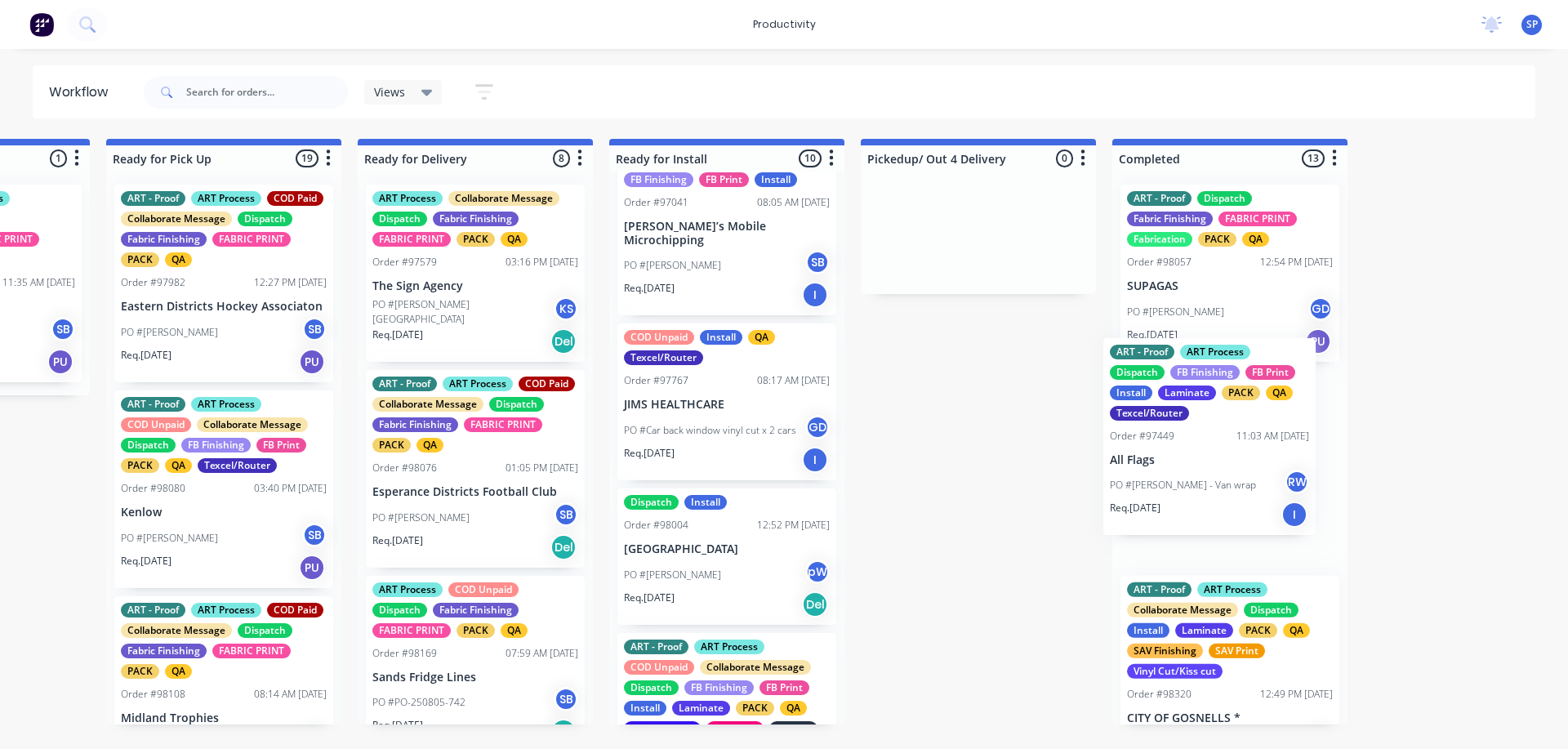
drag, startPoint x: 702, startPoint y: 445, endPoint x: 1198, endPoint y: 469, distance: 496.6
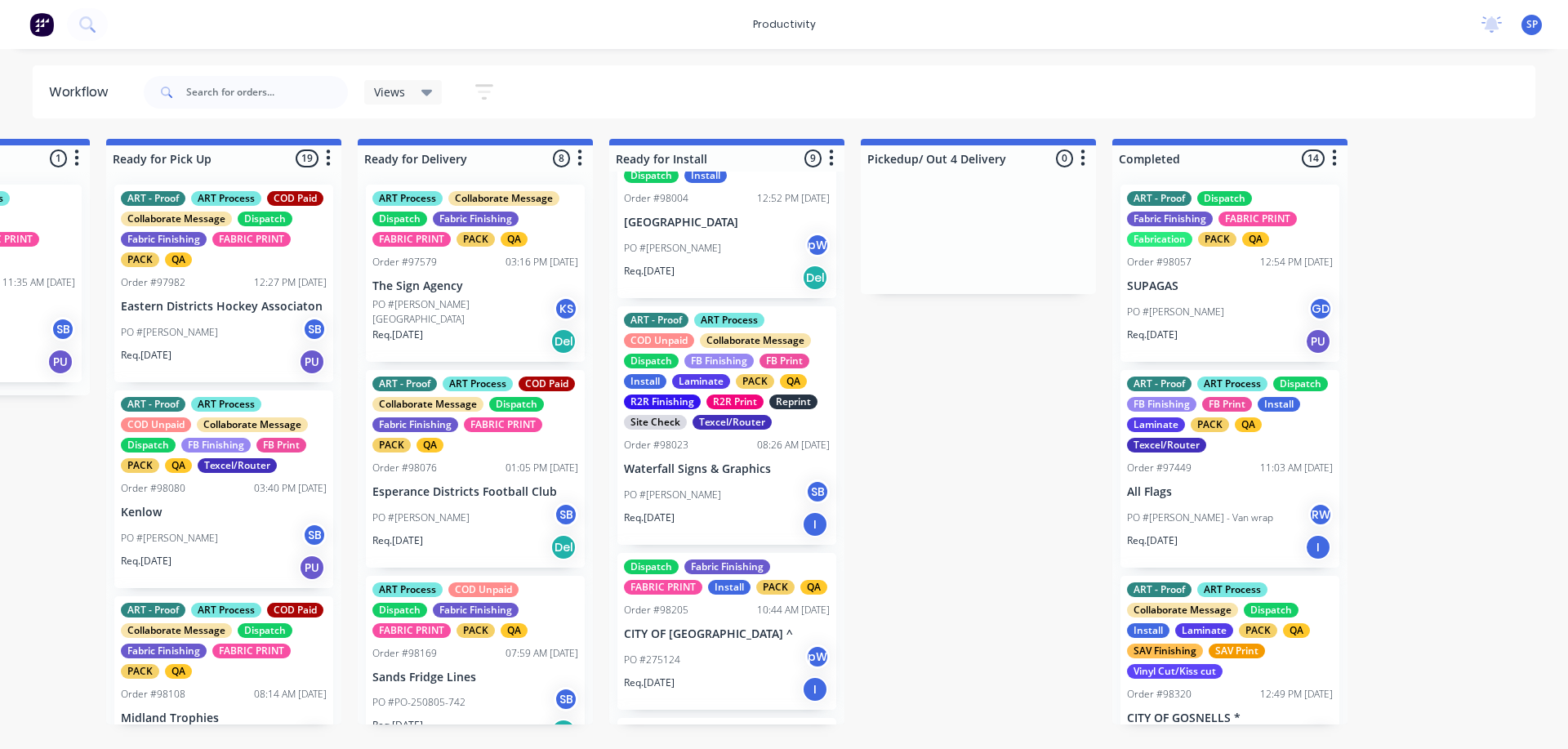
scroll to position [654, 0]
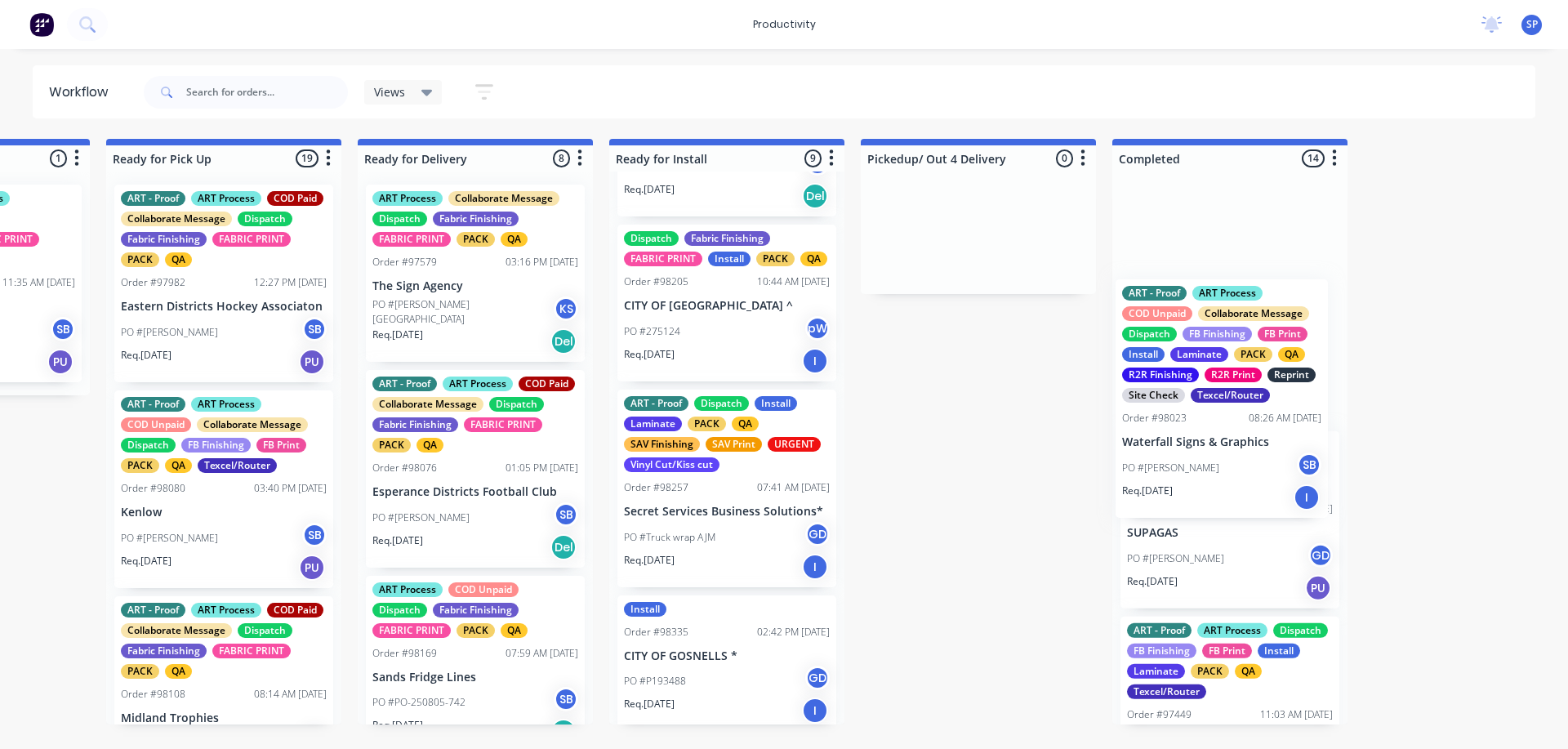
drag, startPoint x: 691, startPoint y: 408, endPoint x: 1197, endPoint y: 475, distance: 510.4
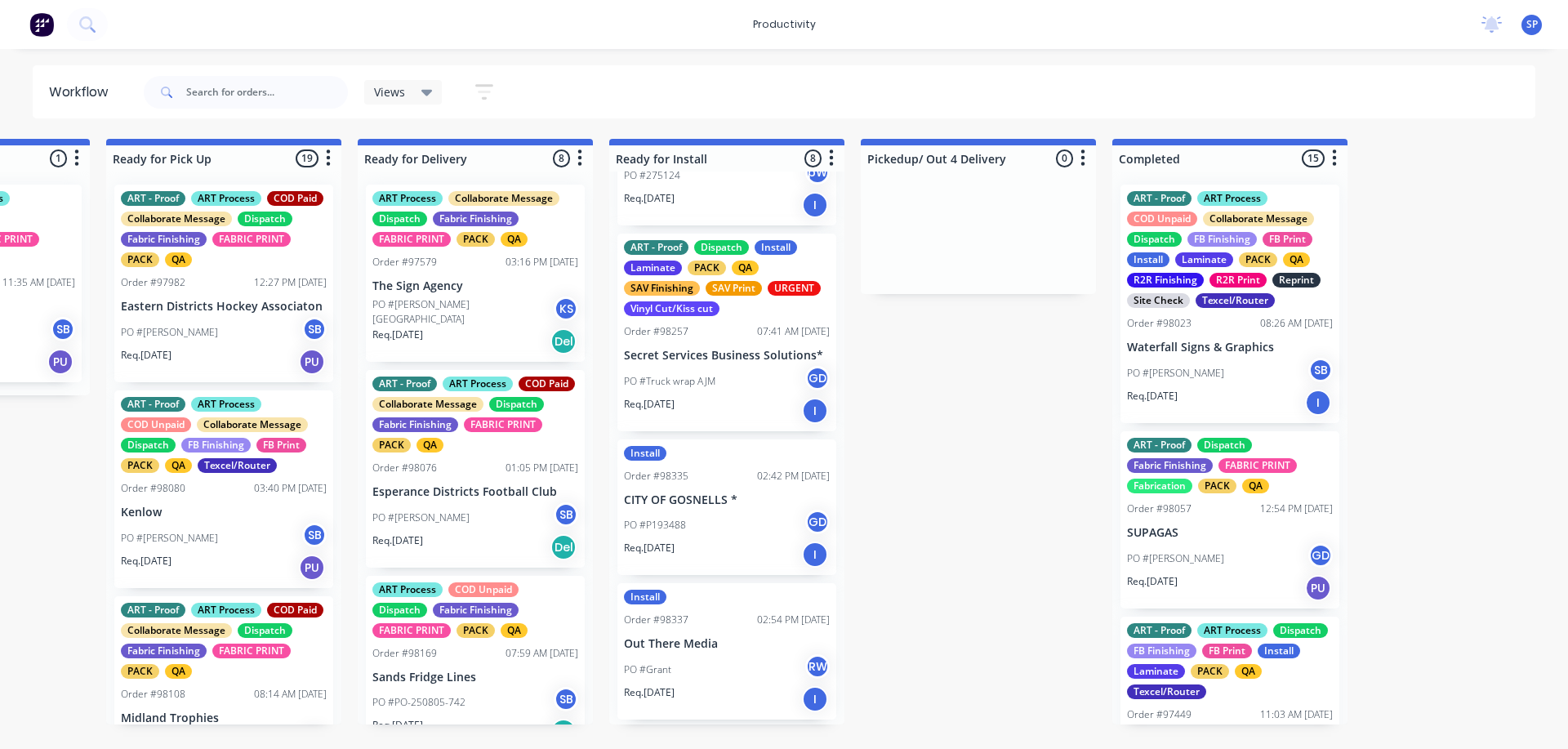
scroll to position [810, 0]
click at [710, 519] on div "PO #P193488 GD" at bounding box center [727, 524] width 206 height 31
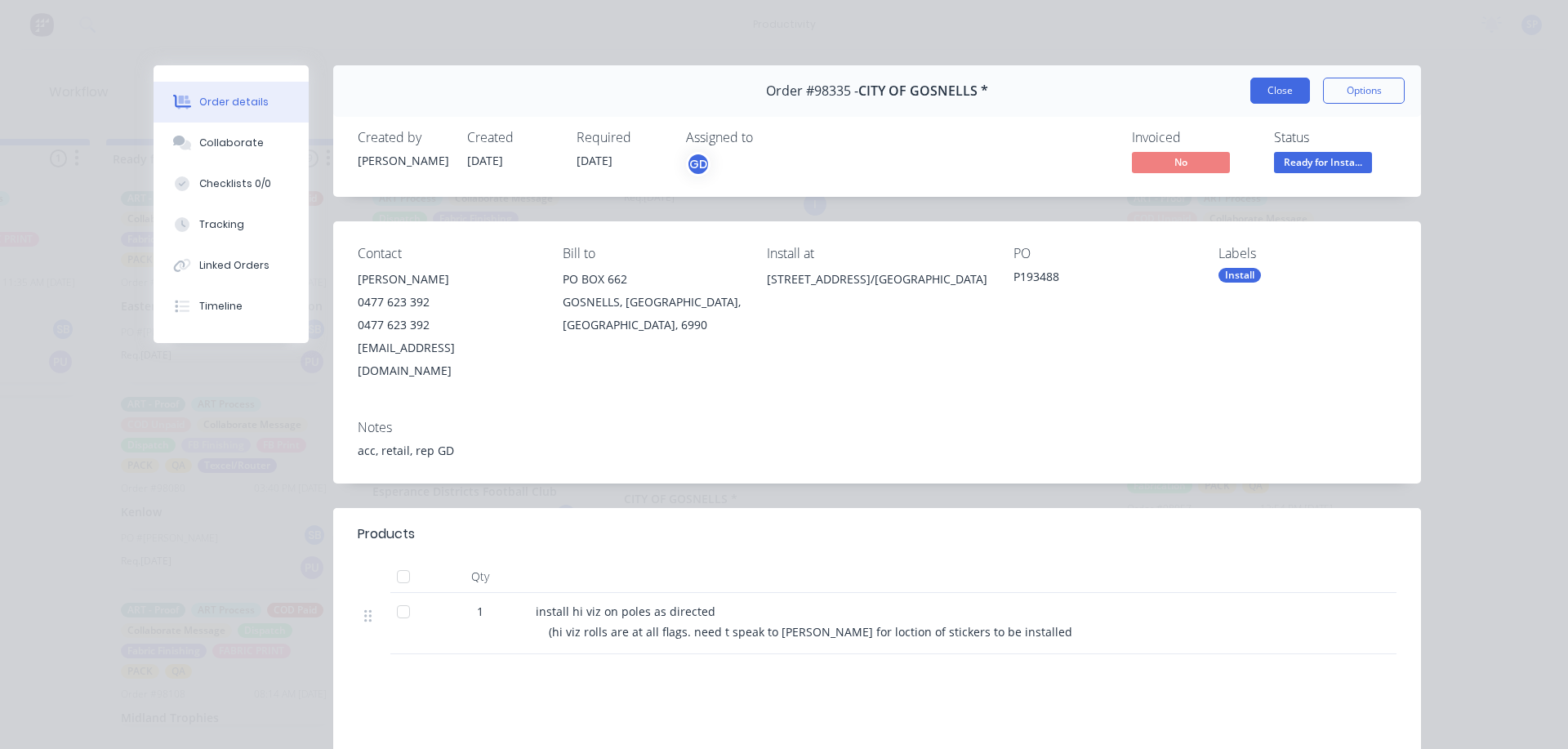
click at [1272, 91] on button "Close" at bounding box center [1280, 90] width 60 height 26
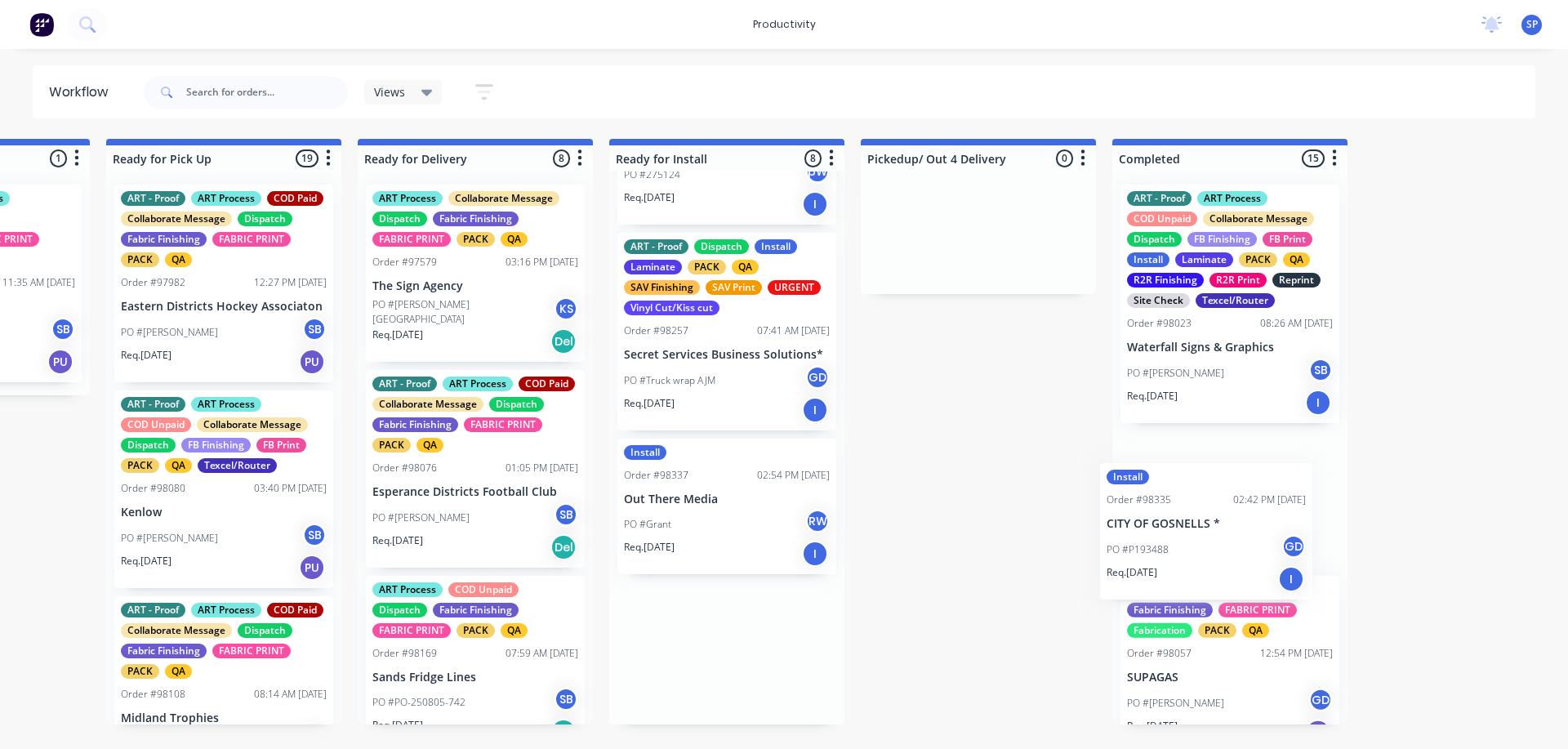
drag, startPoint x: 758, startPoint y: 507, endPoint x: 1273, endPoint y: 517, distance: 515.1
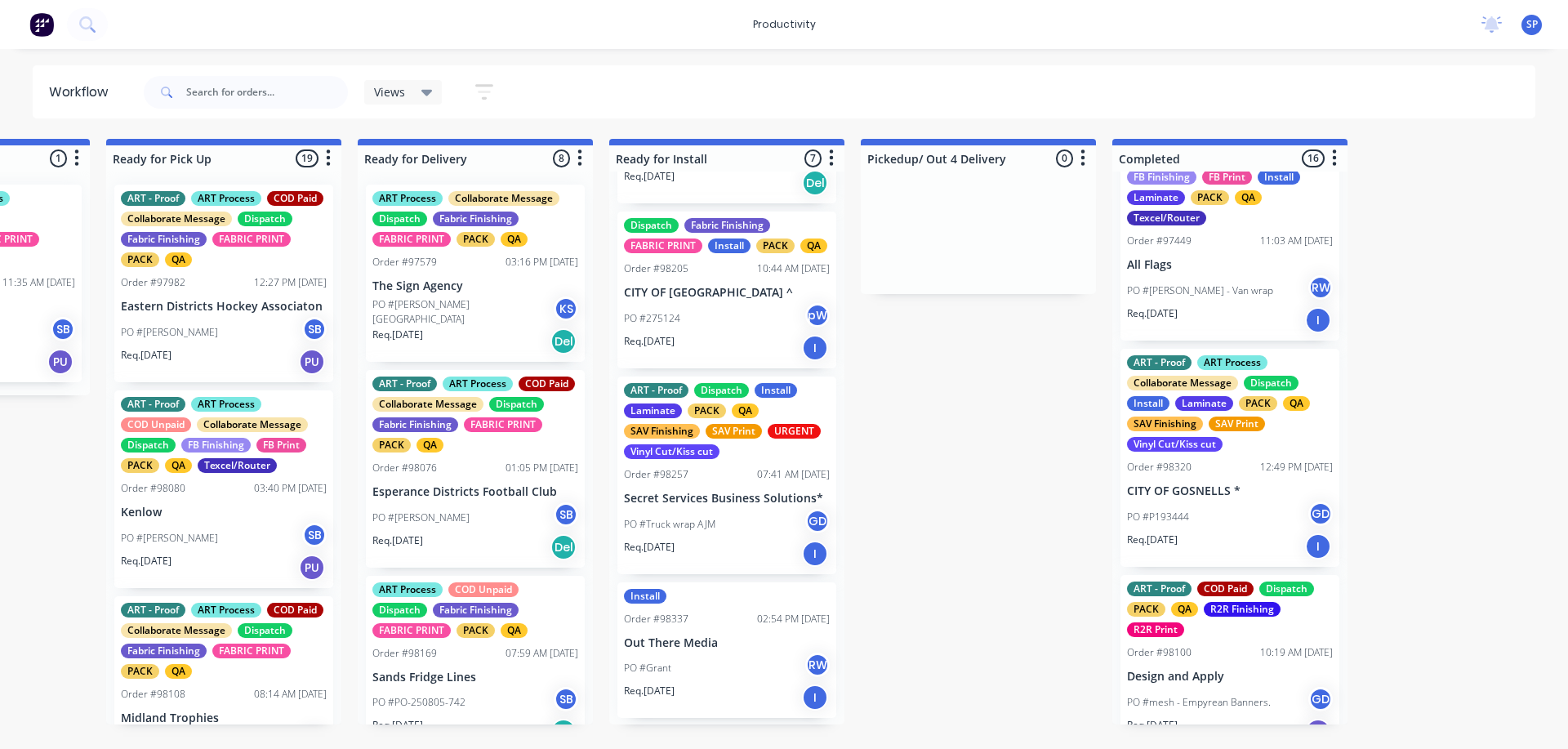
scroll to position [654, 0]
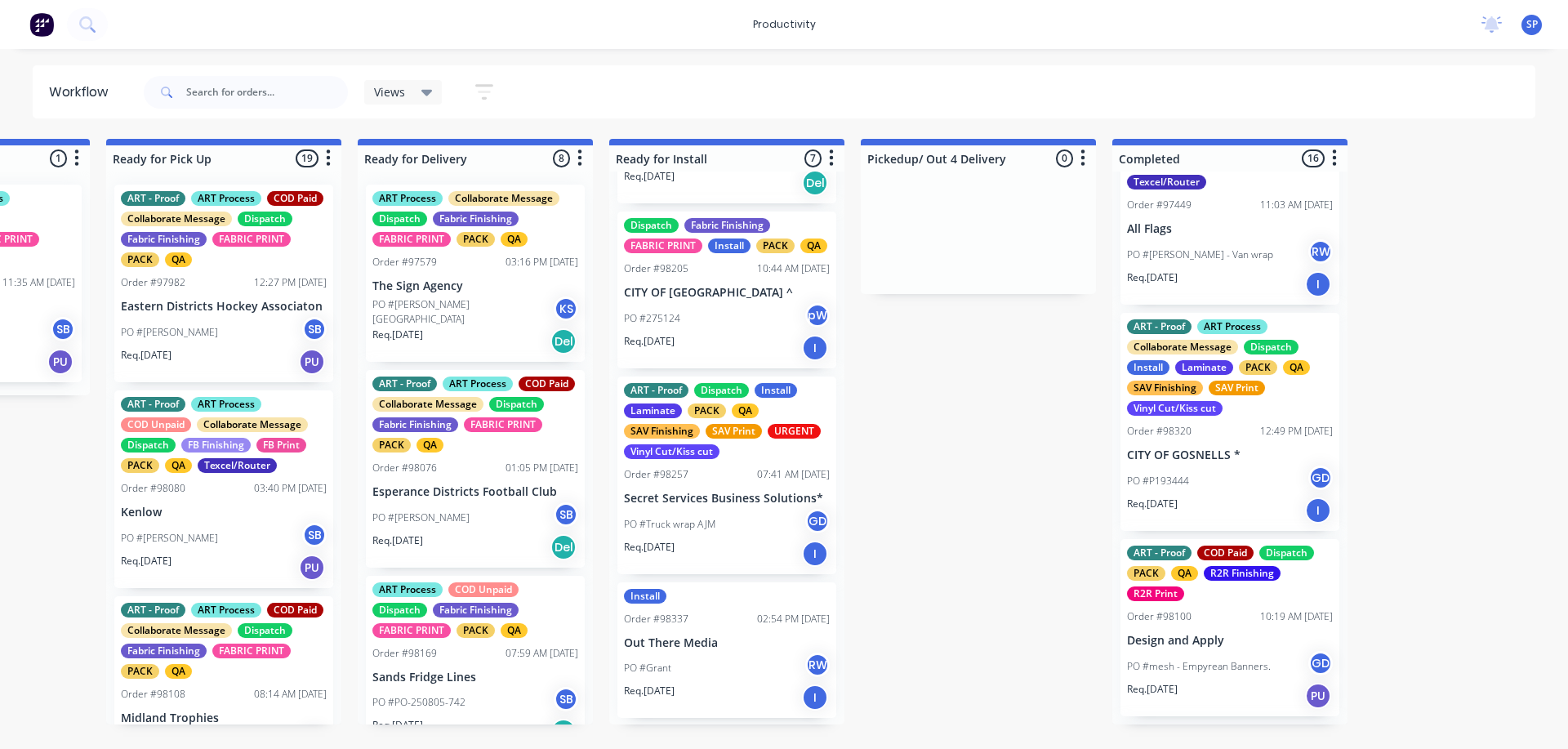
click at [1228, 476] on div "PO #P193444 GD" at bounding box center [1230, 481] width 206 height 31
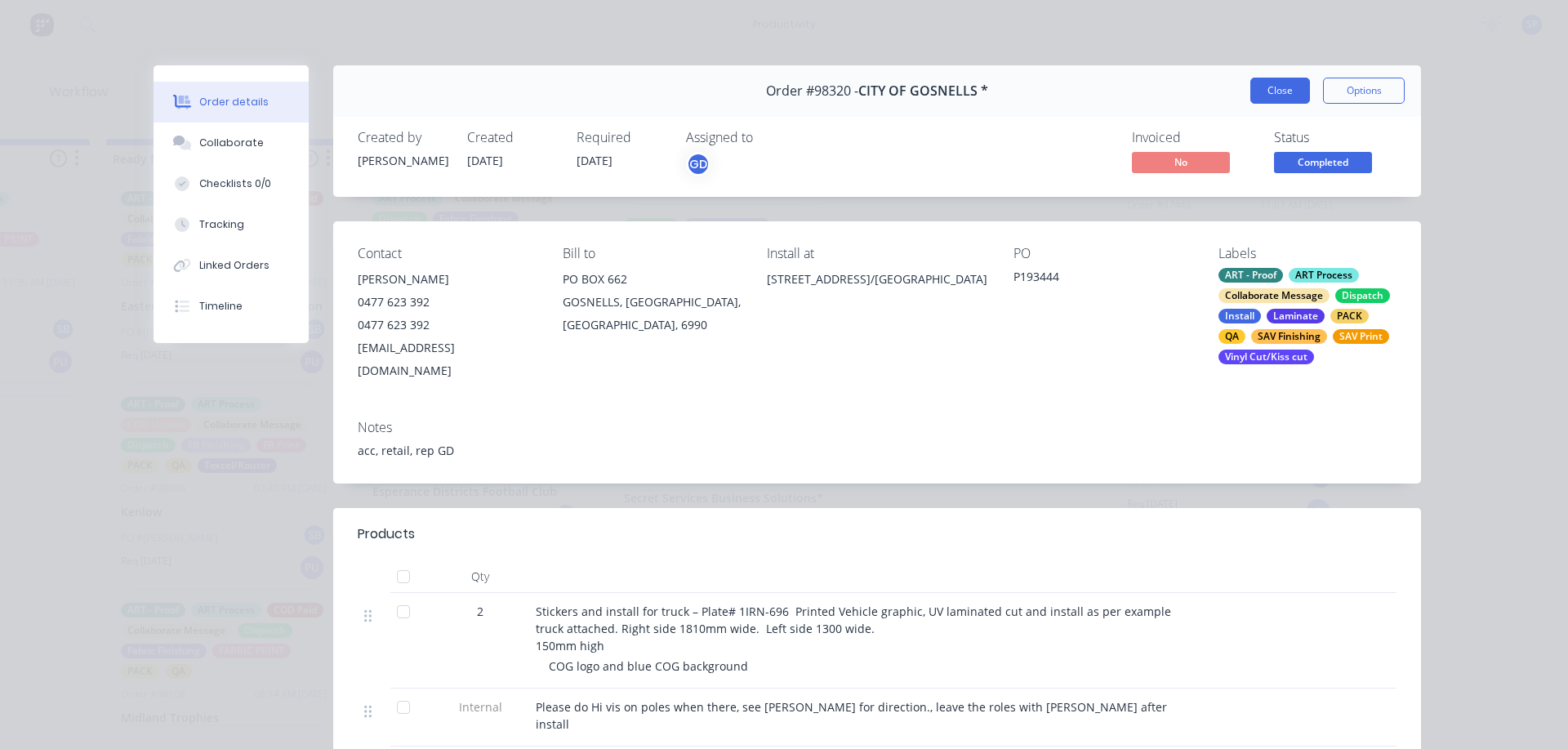
click at [1250, 91] on button "Close" at bounding box center [1280, 90] width 60 height 26
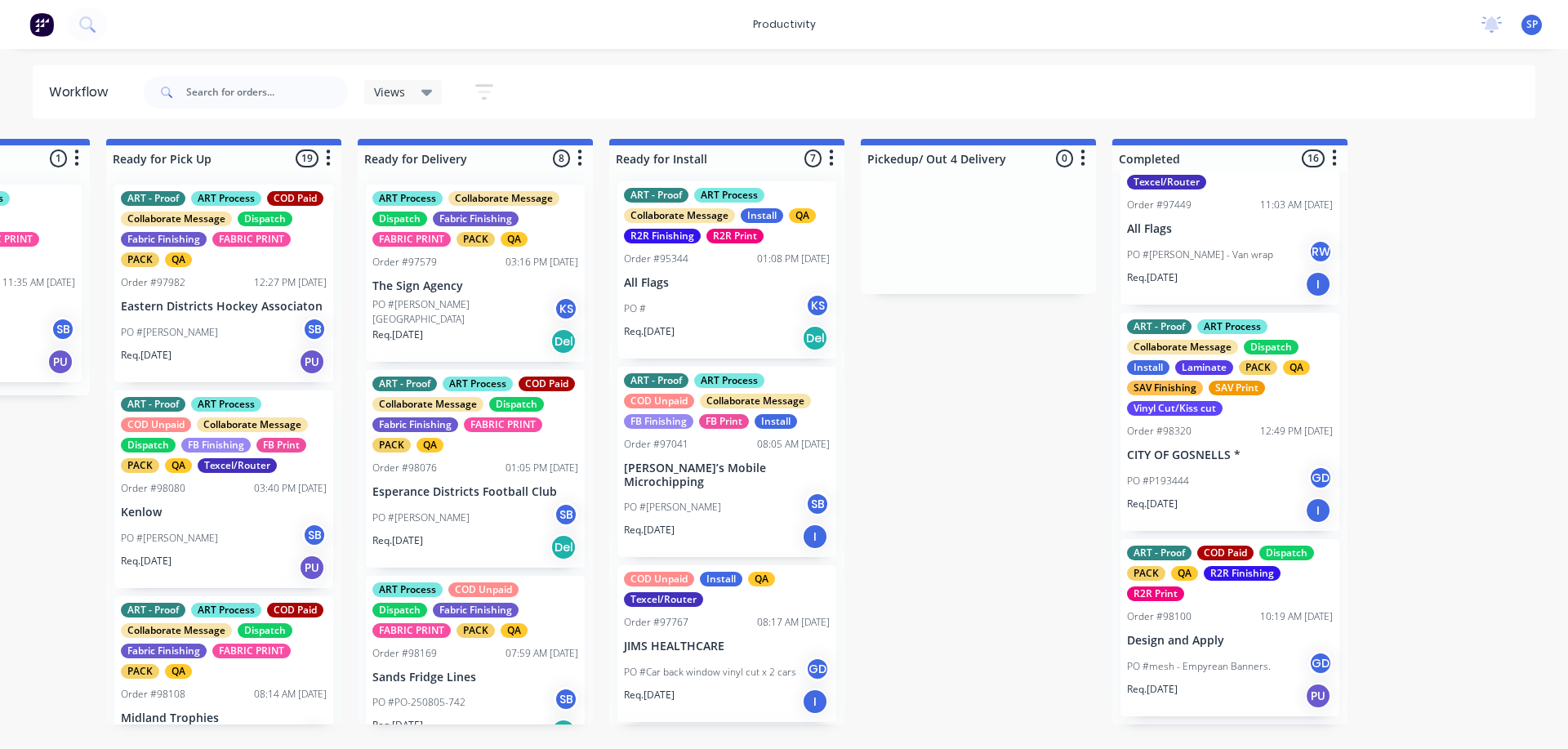
scroll to position [0, 0]
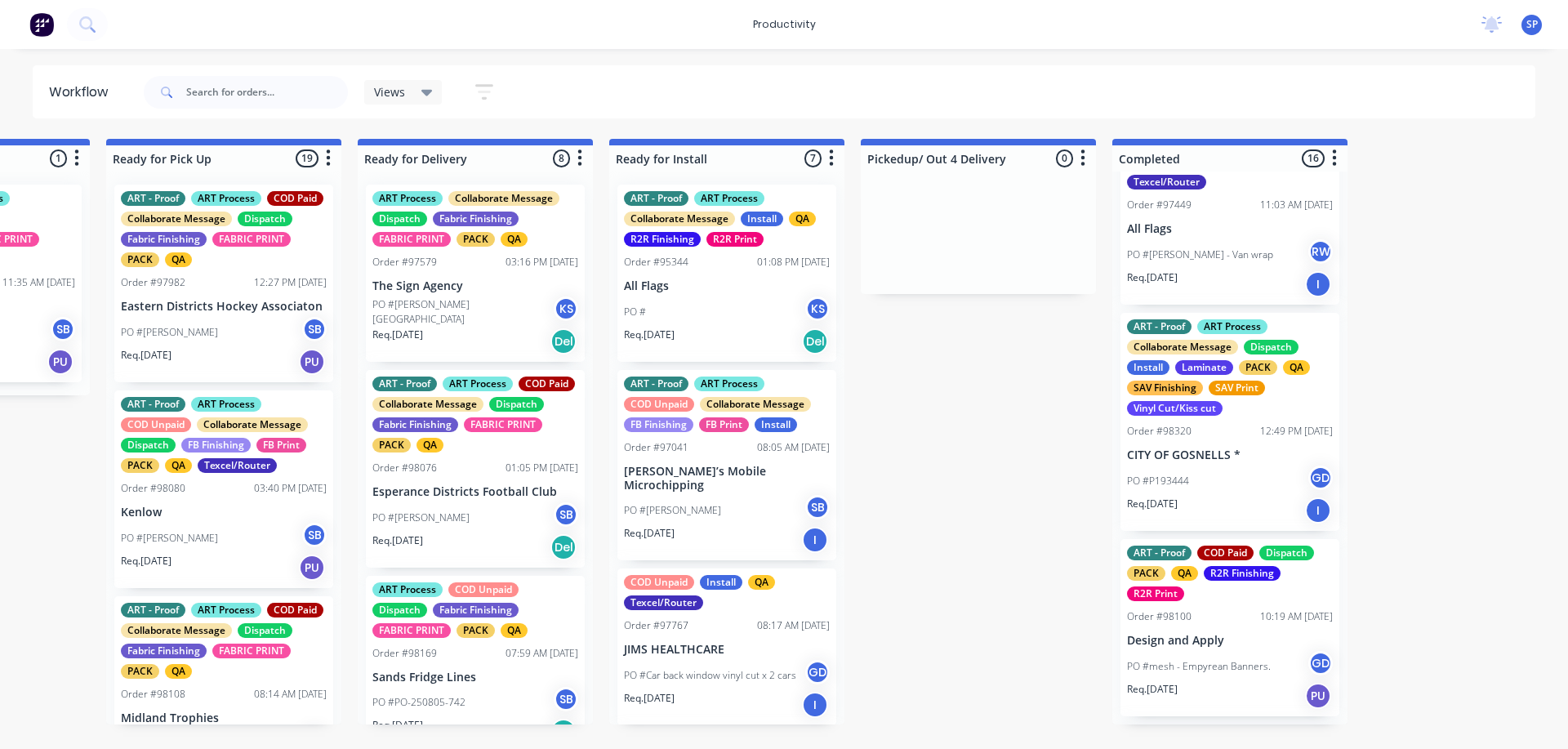
click at [717, 300] on div "PO # KS" at bounding box center [727, 312] width 206 height 31
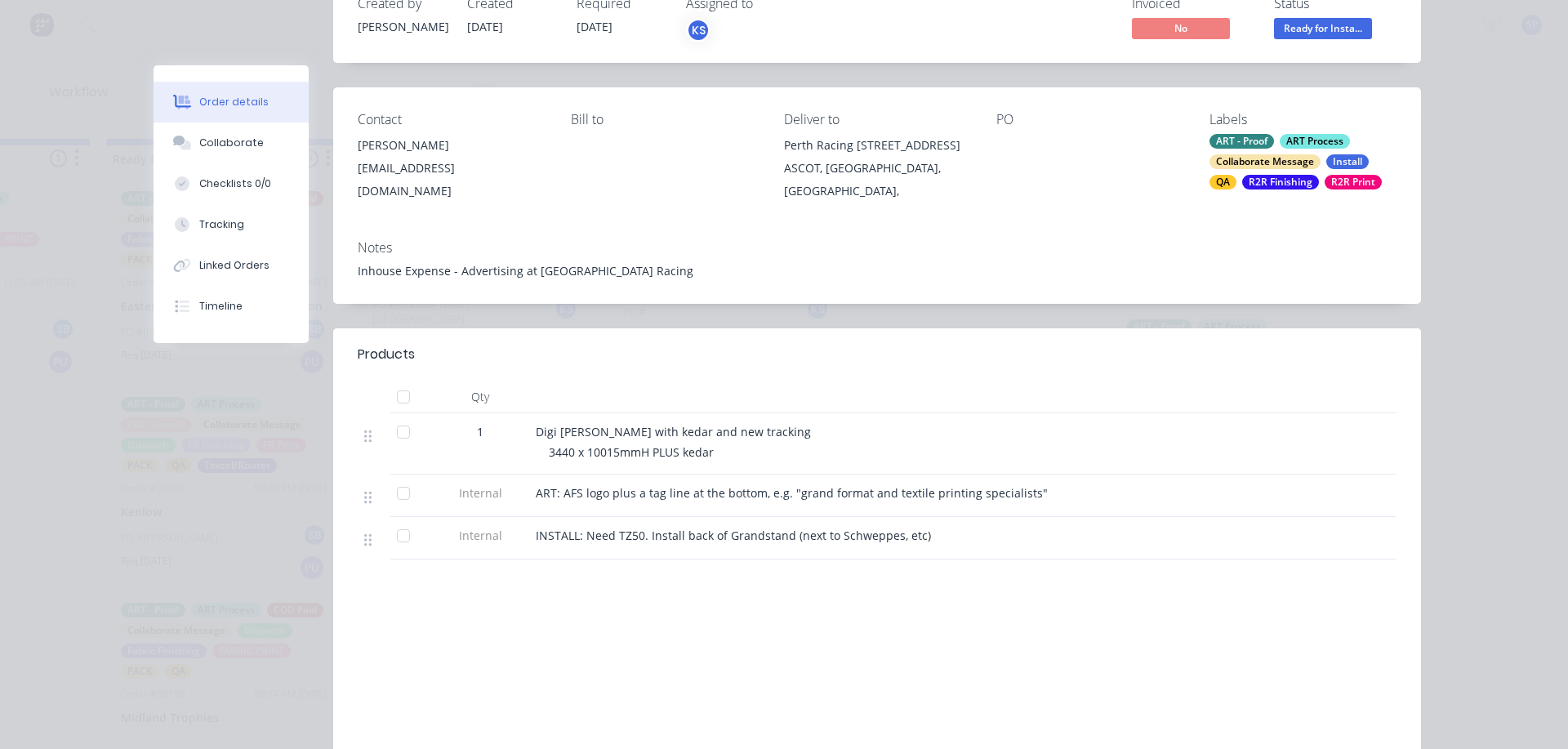
scroll to position [82, 0]
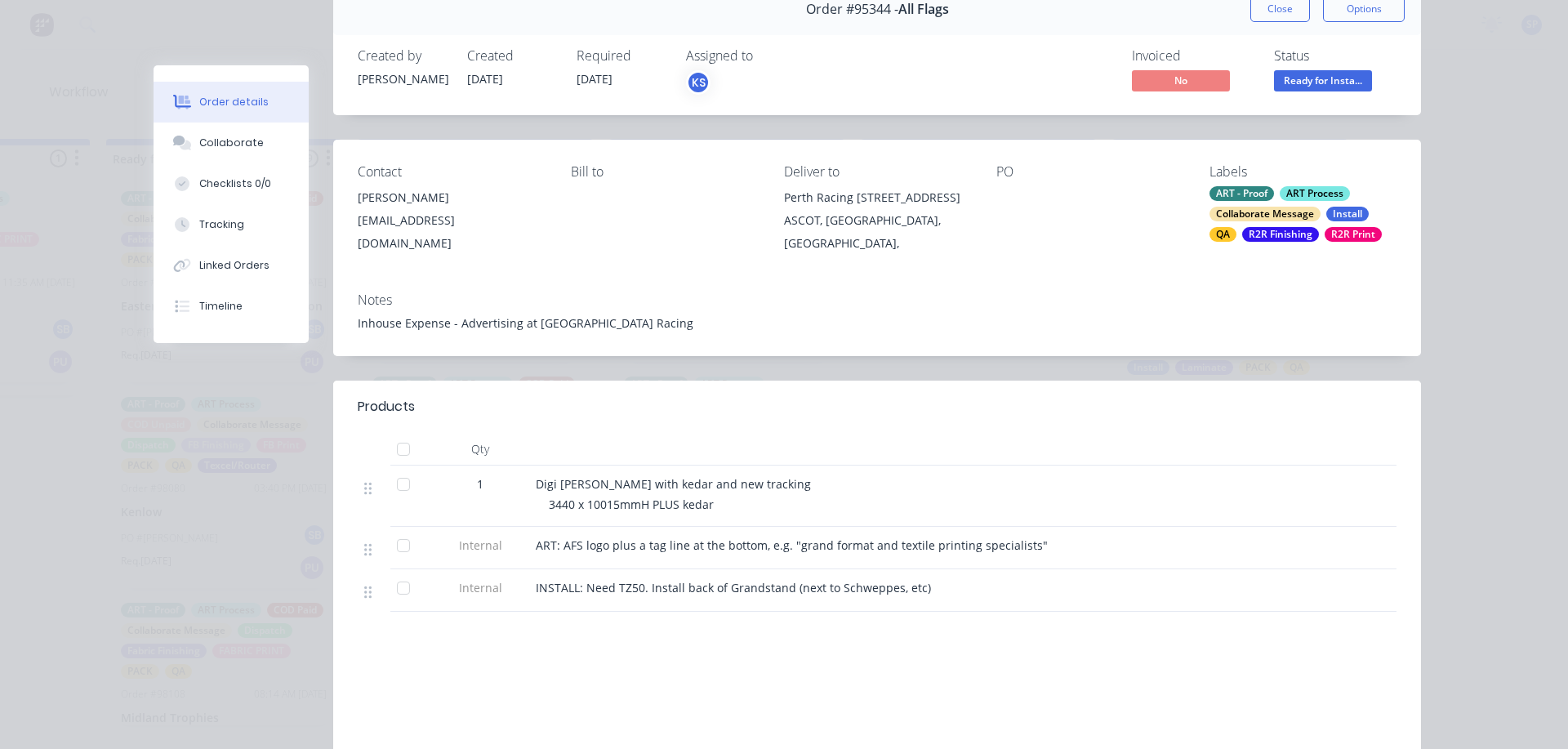
click at [1250, 14] on button "Close" at bounding box center [1280, 9] width 60 height 26
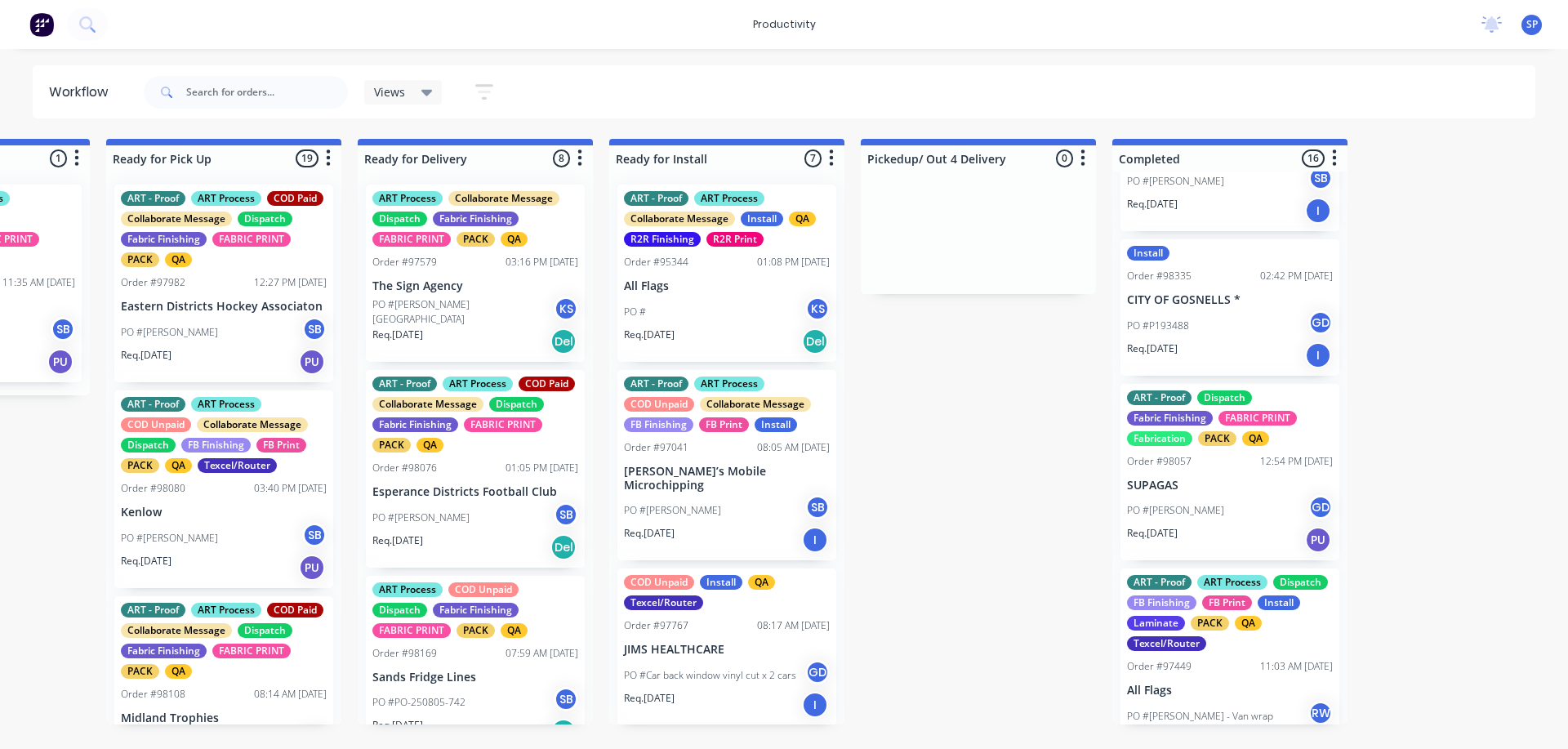
scroll to position [163, 0]
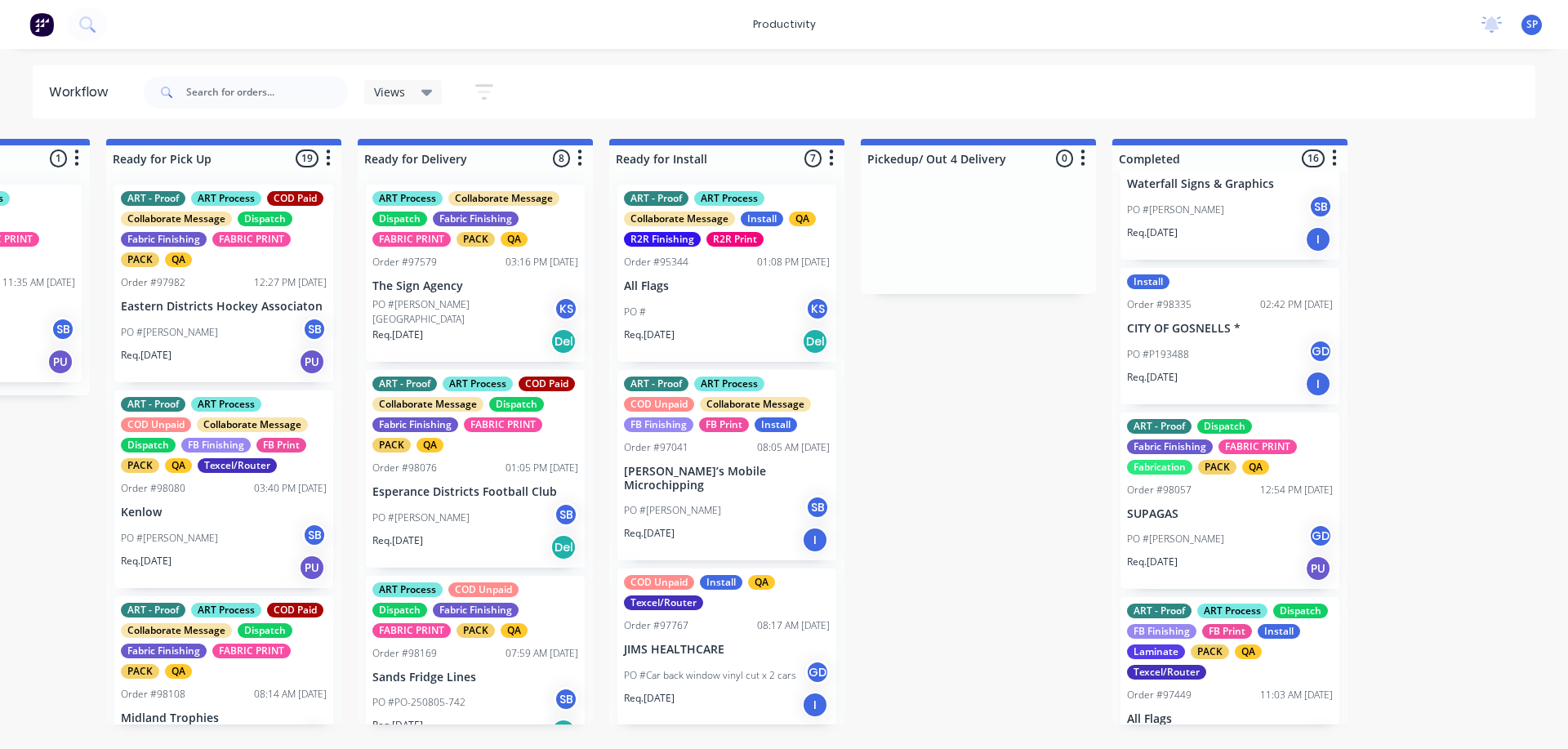
click at [1199, 335] on div "Install Order #98335 02:42 PM [DATE] CITY OF GOSNELLS * PO #P193488 GD Req. [DA…" at bounding box center [1229, 336] width 219 height 136
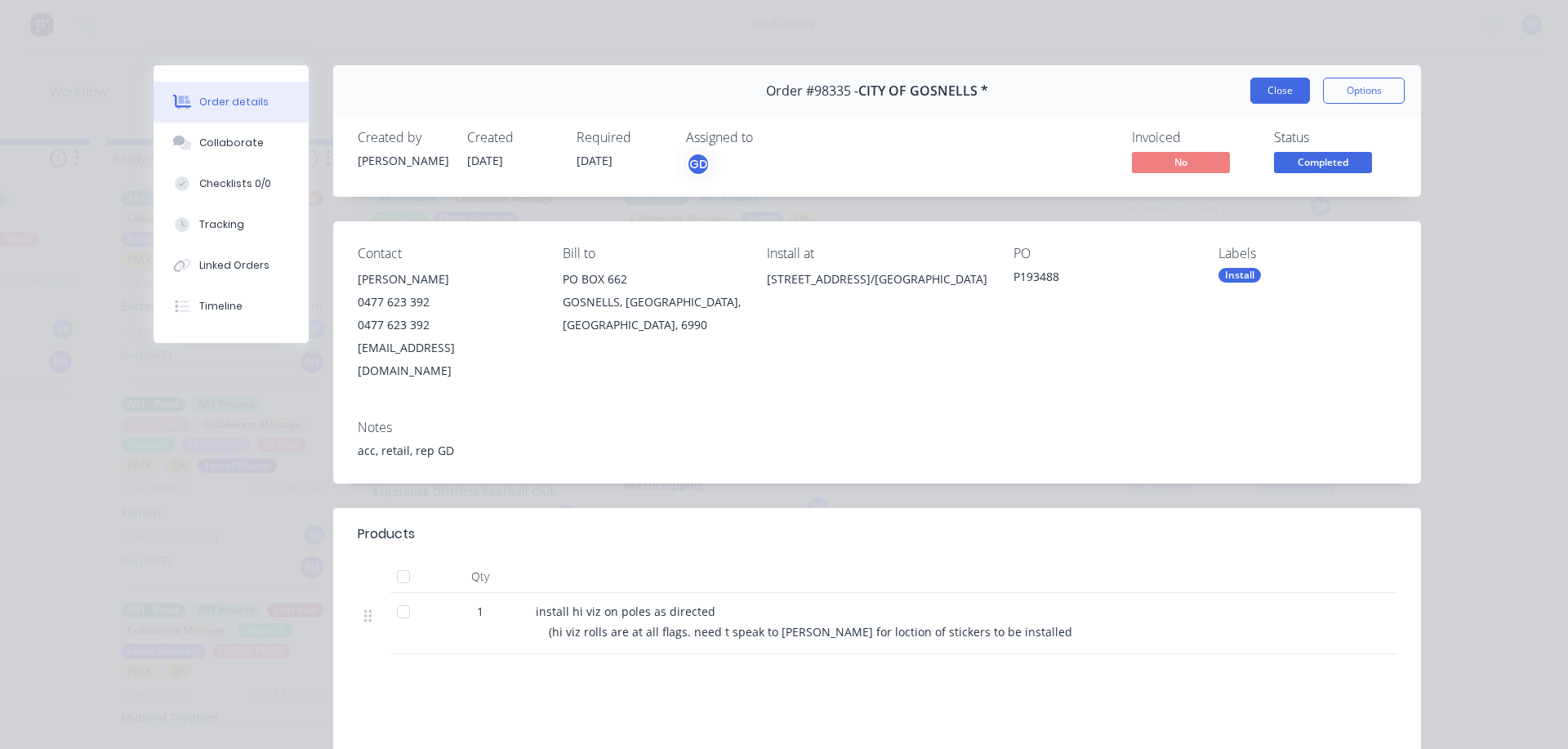
click at [1266, 94] on button "Close" at bounding box center [1280, 90] width 60 height 26
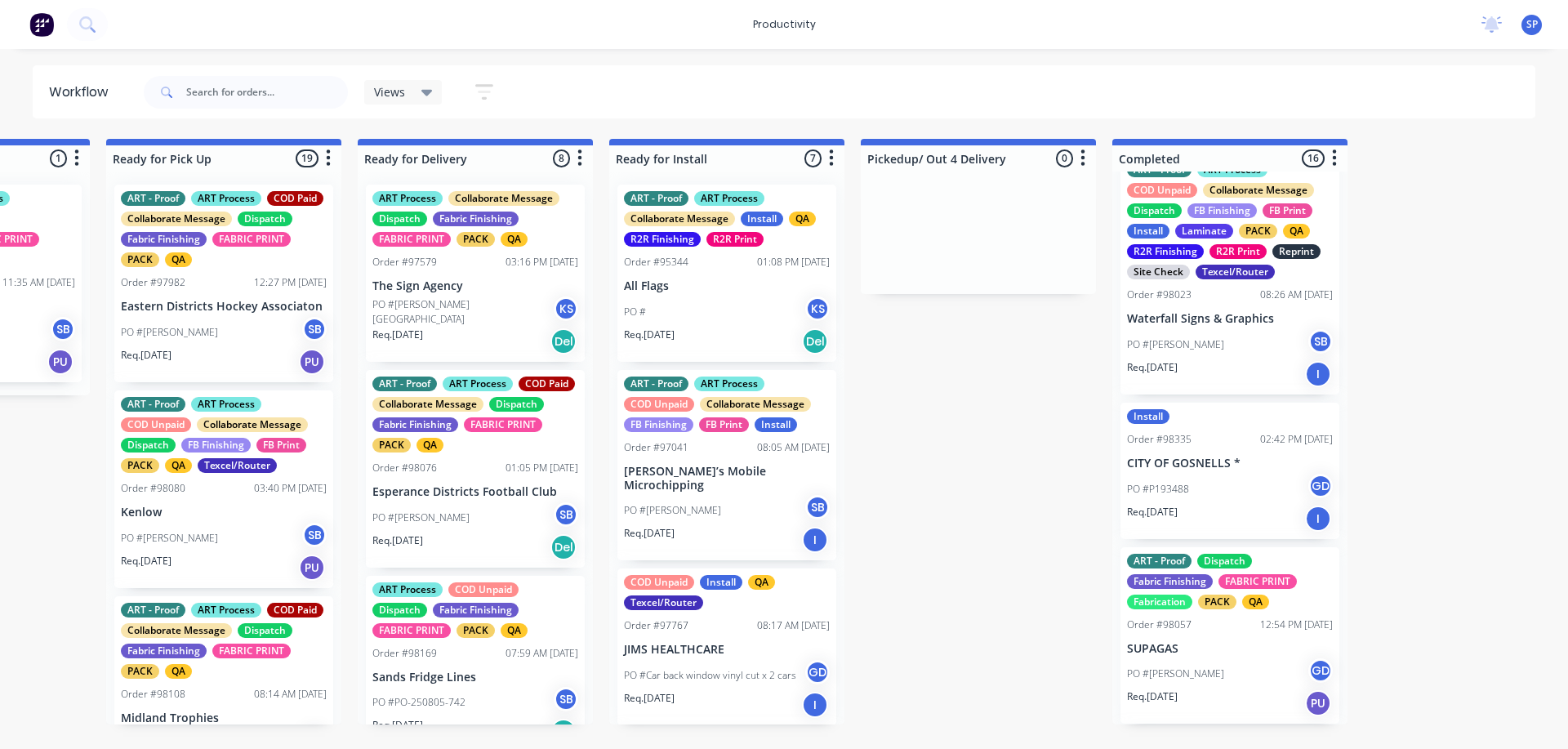
scroll to position [0, 0]
